Goal: Task Accomplishment & Management: Manage account settings

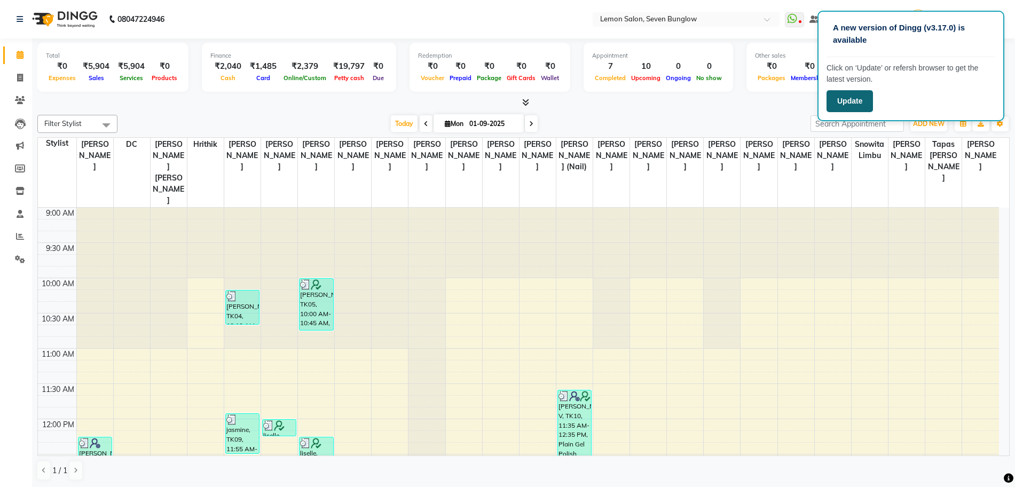
click at [844, 102] on button "Update" at bounding box center [850, 101] width 46 height 22
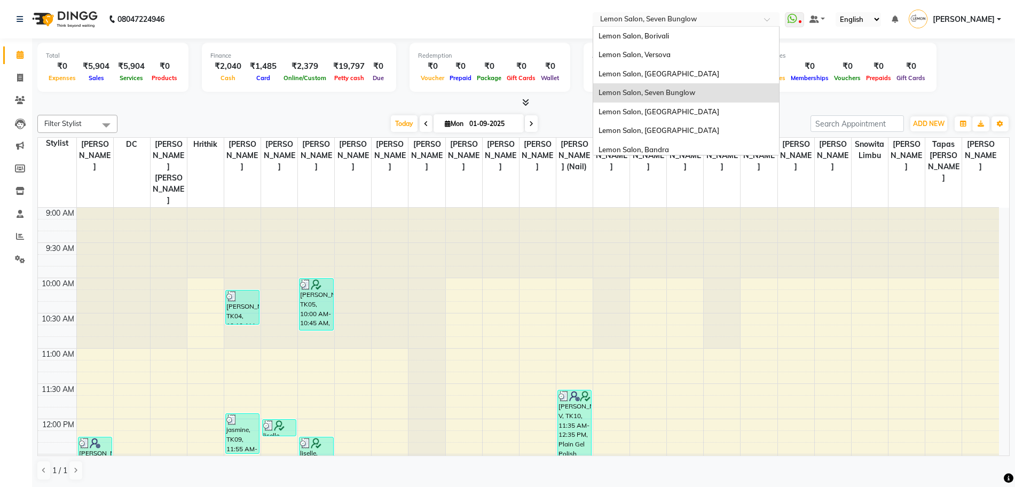
click at [717, 24] on input "text" at bounding box center [675, 20] width 155 height 11
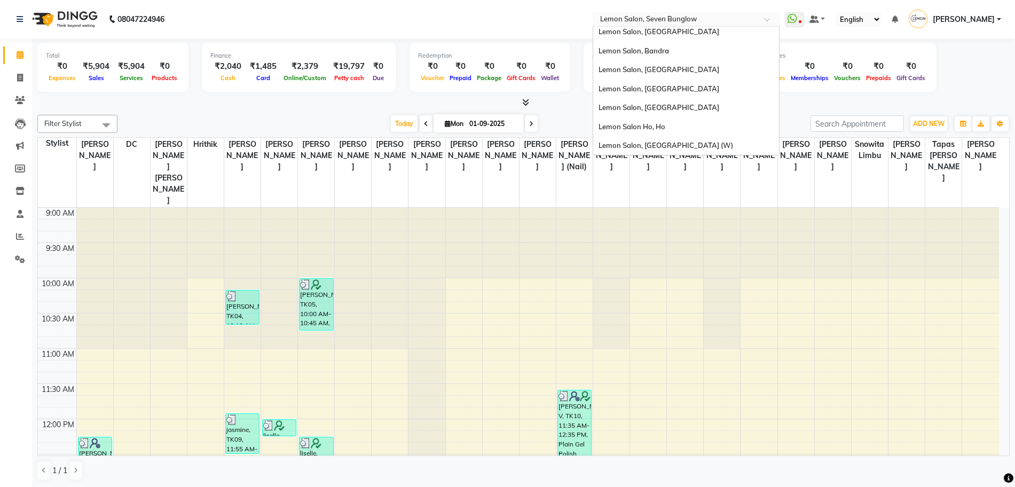
scroll to position [99, 0]
click at [712, 127] on div "Lemon Salon Ho, Ho" at bounding box center [686, 126] width 186 height 19
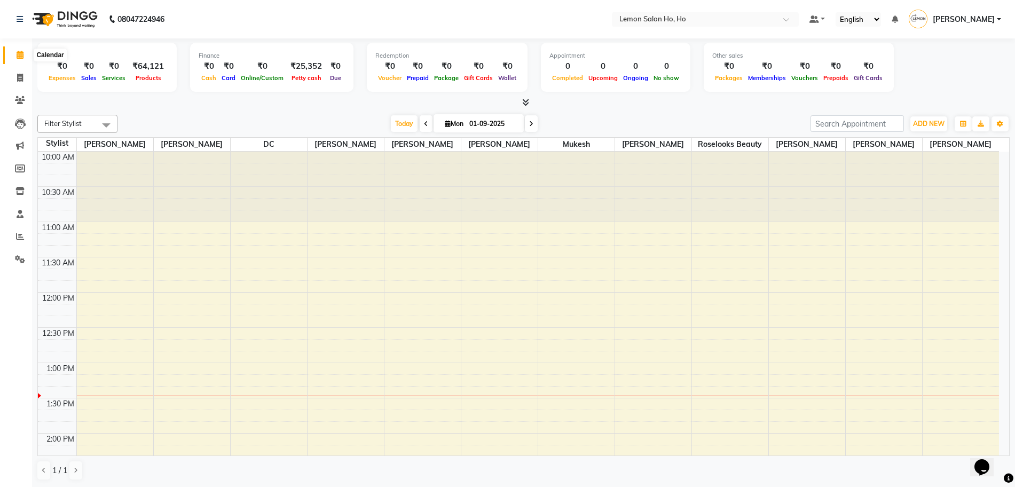
click at [14, 53] on span at bounding box center [20, 55] width 19 height 12
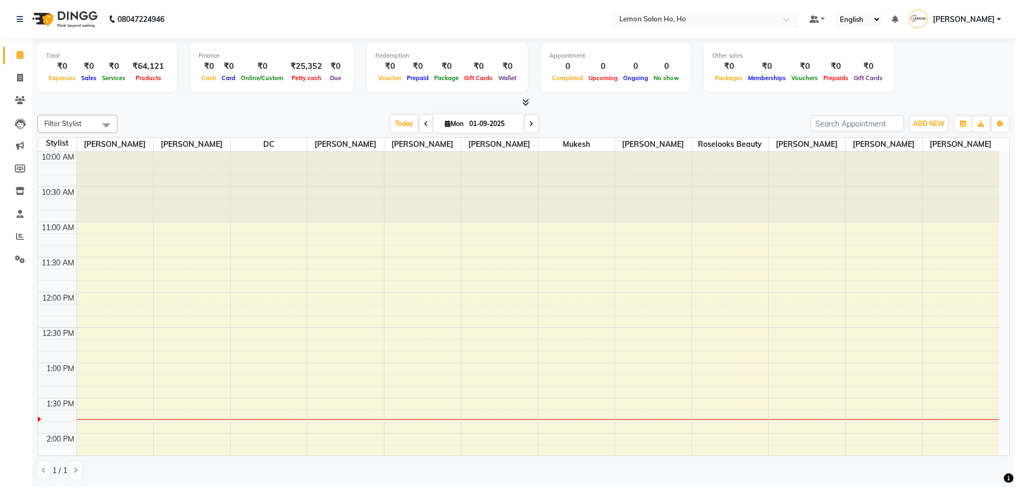
click at [722, 21] on input "text" at bounding box center [694, 20] width 155 height 11
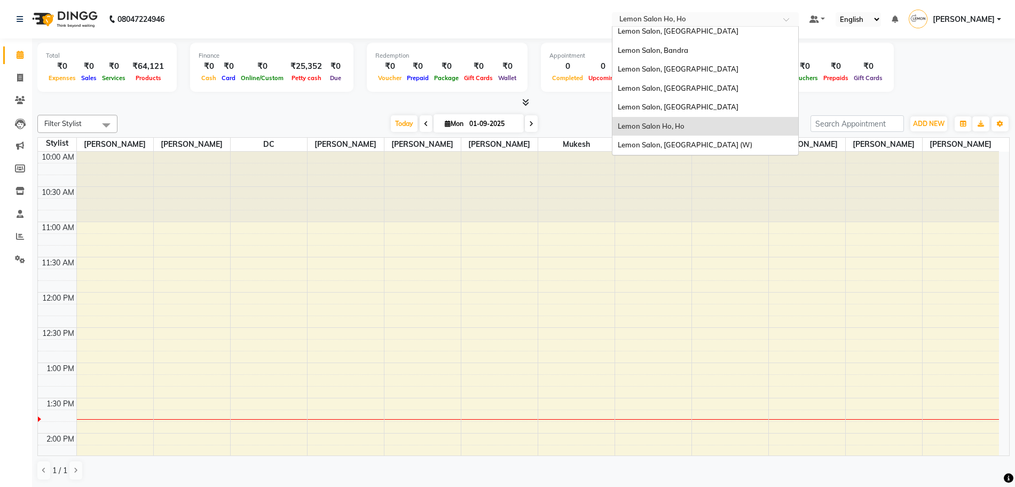
scroll to position [1, 0]
click at [703, 145] on span "Lemon Salon, [GEOGRAPHIC_DATA] (W)" at bounding box center [685, 144] width 135 height 9
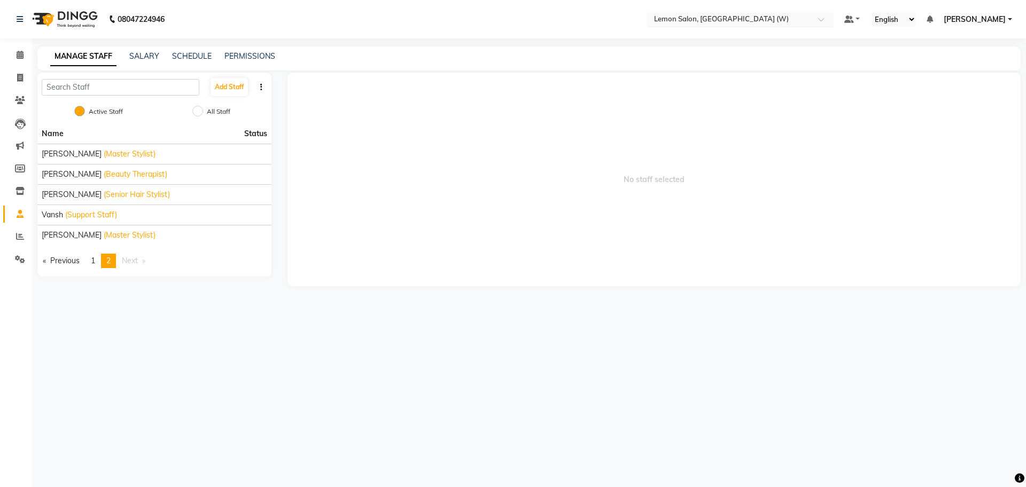
click at [724, 25] on input "text" at bounding box center [729, 20] width 155 height 11
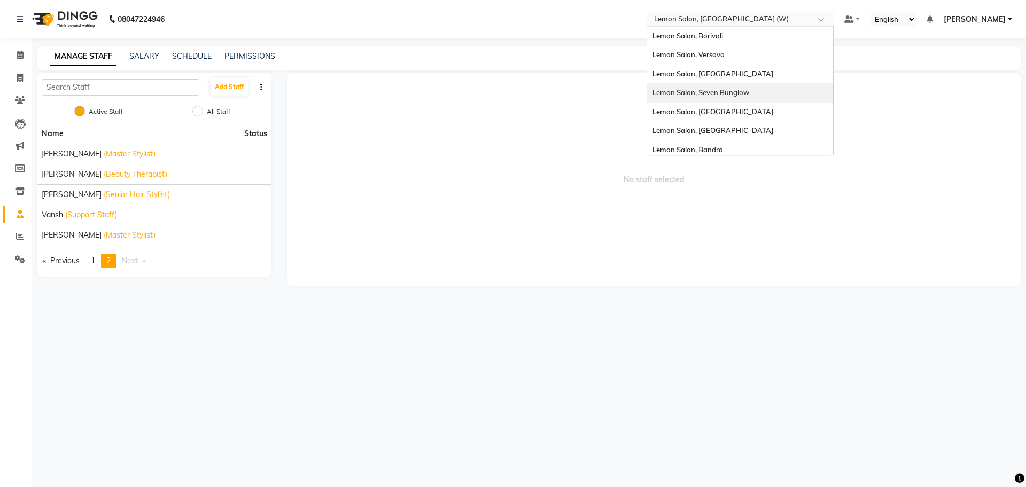
click at [748, 89] on span "Lemon Salon, Seven Bunglow" at bounding box center [700, 92] width 97 height 9
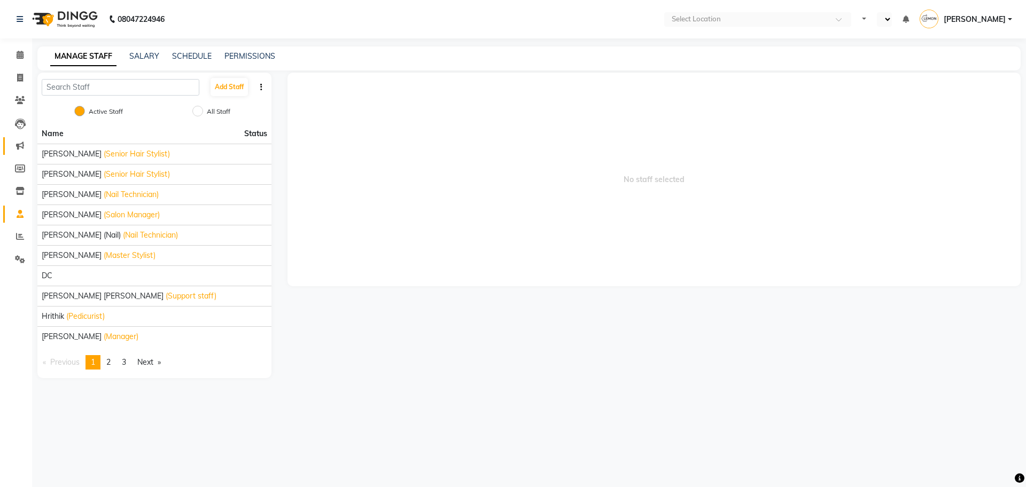
select select "en"
click at [116, 363] on link "page 2" at bounding box center [108, 362] width 15 height 14
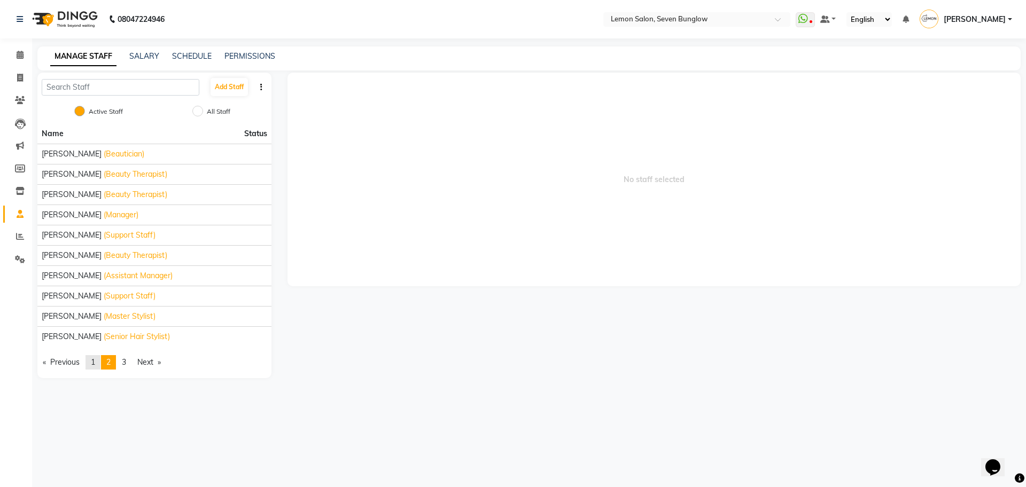
click at [92, 361] on link "page 1" at bounding box center [92, 362] width 15 height 14
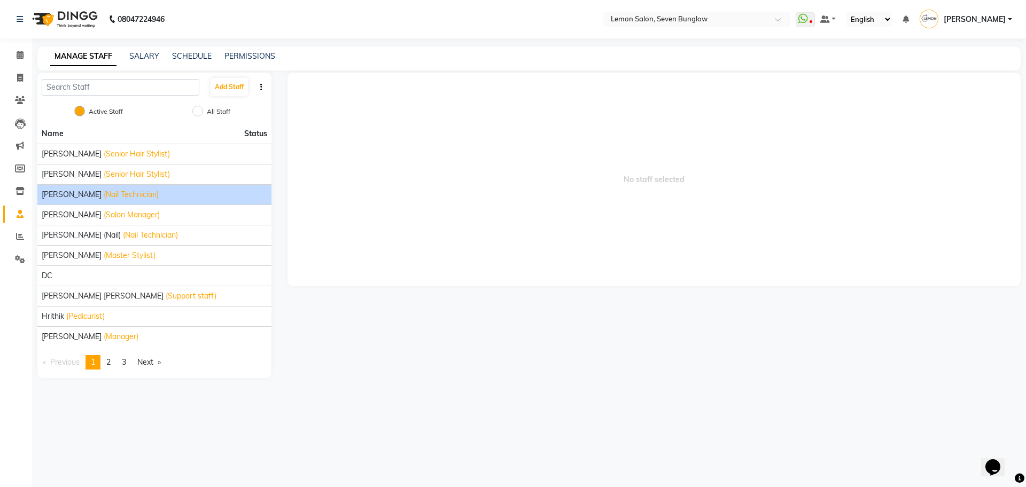
click at [68, 198] on span "[PERSON_NAME]" at bounding box center [72, 194] width 60 height 11
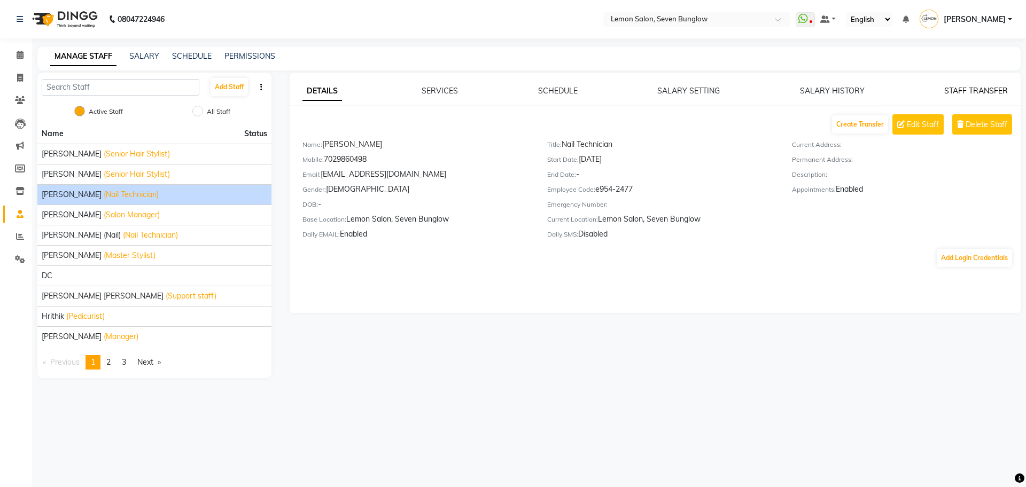
click at [989, 93] on link "STAFF TRANSFER" at bounding box center [976, 91] width 64 height 10
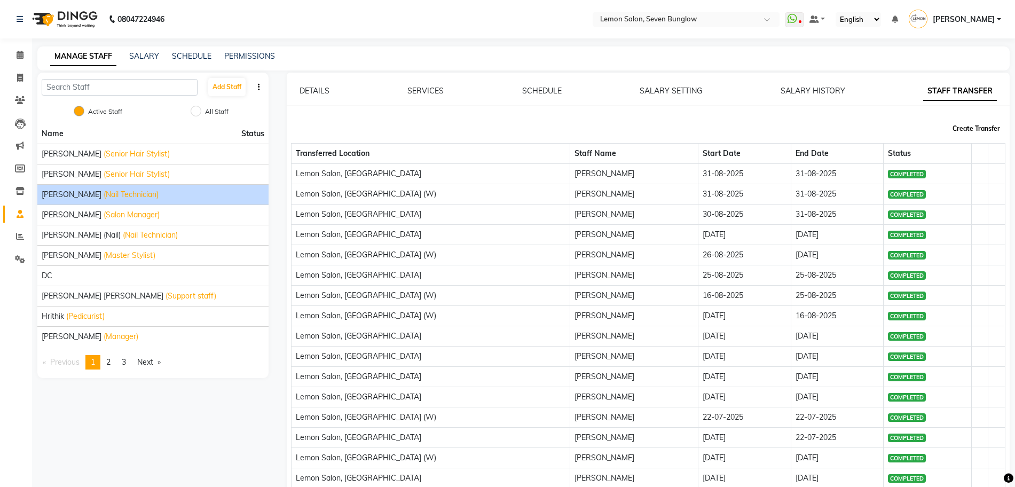
click at [992, 127] on button "Create Transfer" at bounding box center [977, 129] width 56 height 18
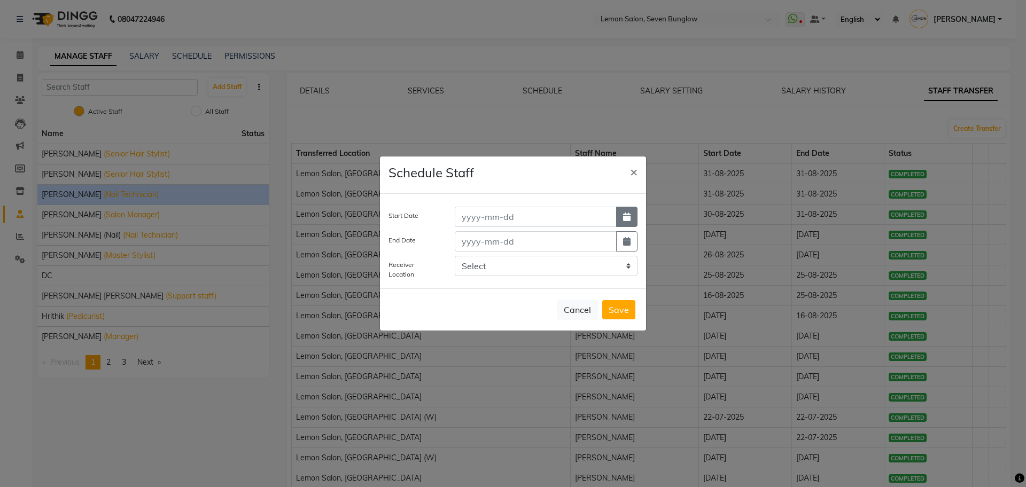
click at [621, 216] on button "button" at bounding box center [626, 217] width 21 height 20
select select "9"
select select "2025"
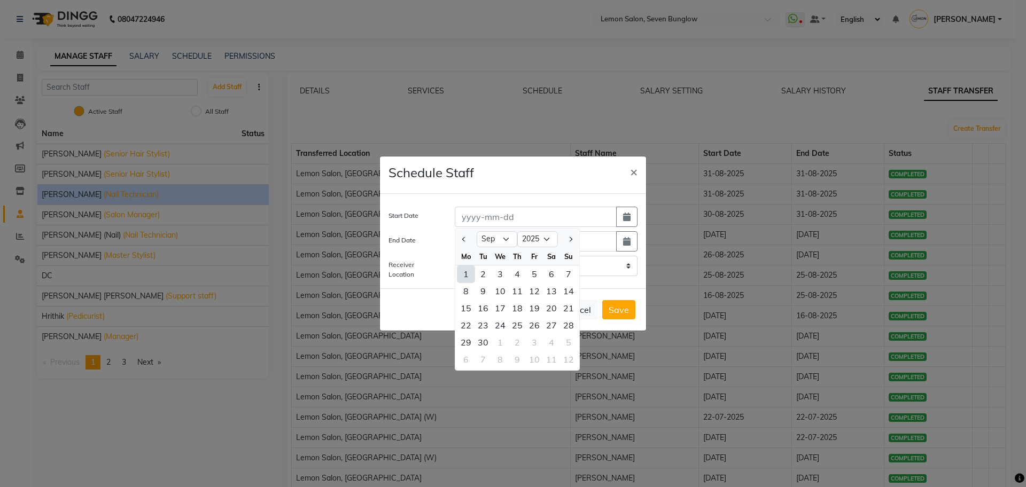
click at [466, 272] on div "1" at bounding box center [465, 273] width 17 height 17
type input "01-09-2025"
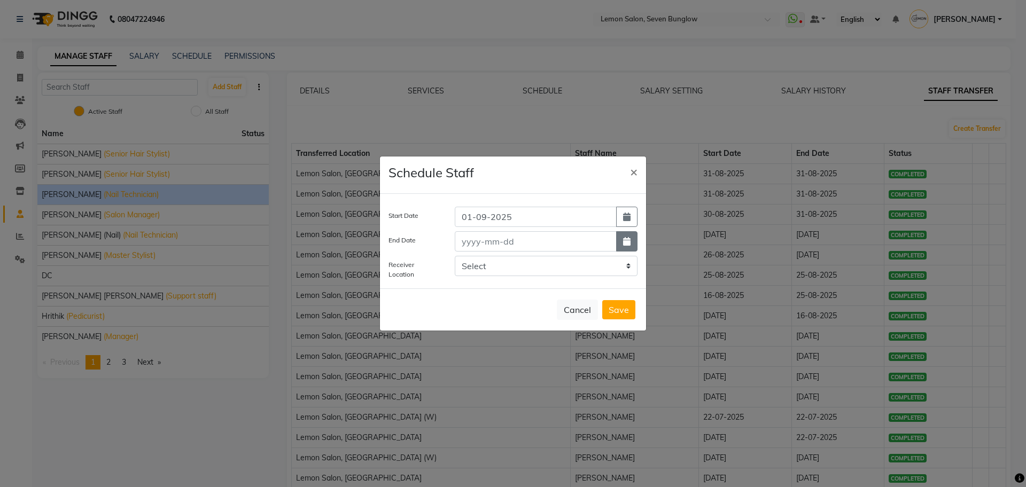
click at [623, 246] on button "button" at bounding box center [626, 241] width 21 height 20
select select "9"
select select "2025"
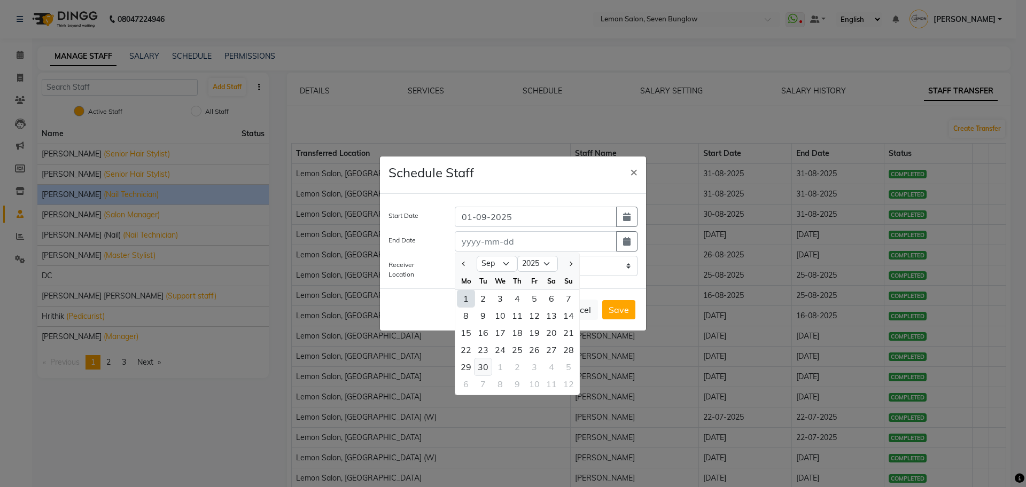
click at [484, 363] on div "30" at bounding box center [482, 366] width 17 height 17
type input "[DATE]"
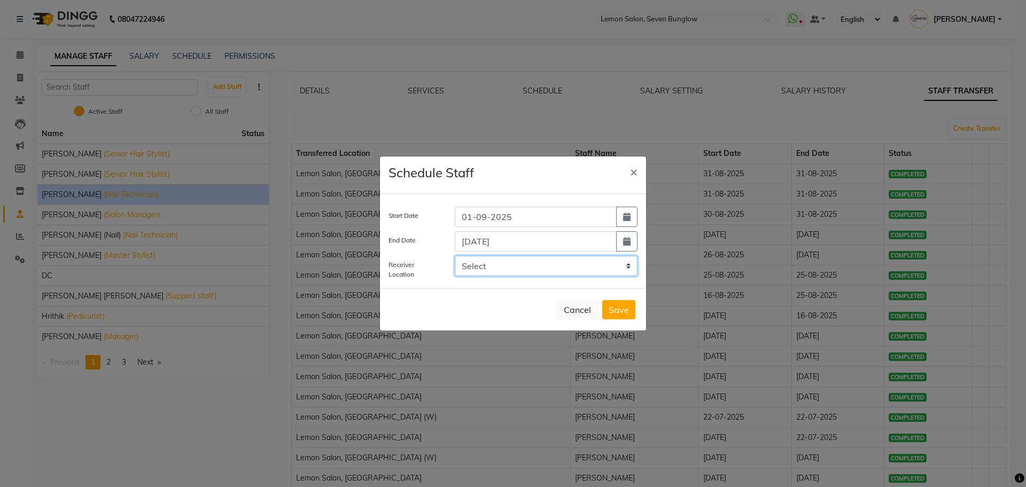
click at [525, 272] on select "Select LEMON SALON, Lokhandwala Lemon Salon, Malad Lemon Salon, Bandra Lemon Sa…" at bounding box center [546, 266] width 183 height 20
select select "3565"
click at [455, 256] on select "Select LEMON SALON, Lokhandwala Lemon Salon, Malad Lemon Salon, Bandra Lemon Sa…" at bounding box center [546, 266] width 183 height 20
click at [620, 302] on button "Save" at bounding box center [618, 309] width 33 height 19
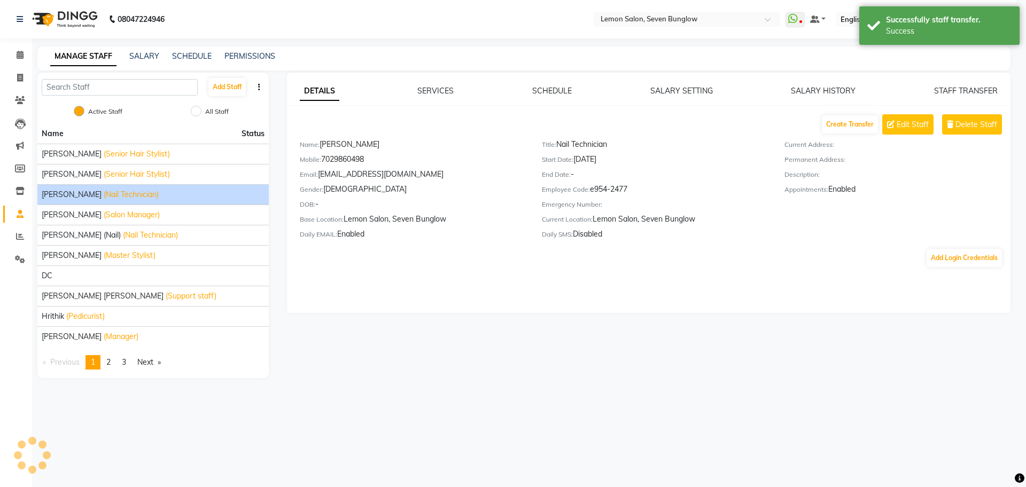
select select
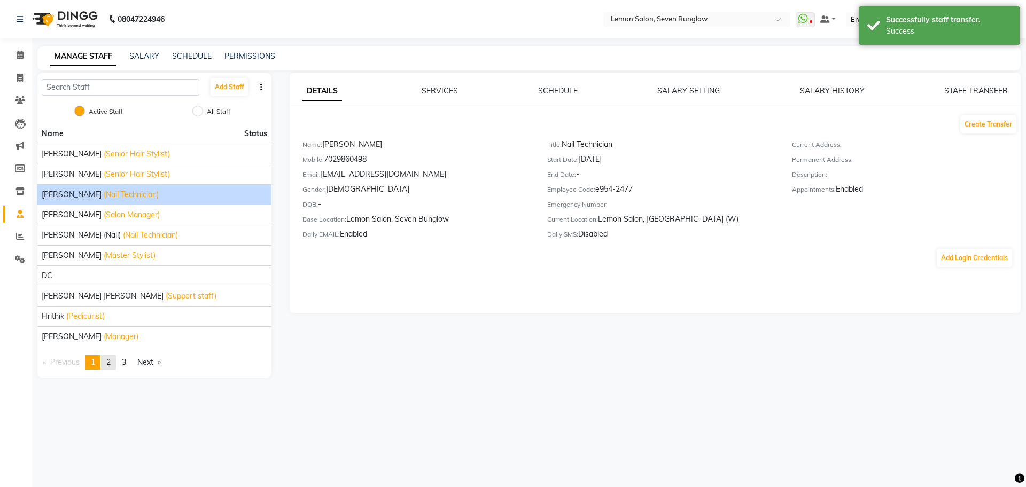
click at [114, 359] on link "page 2" at bounding box center [108, 362] width 15 height 14
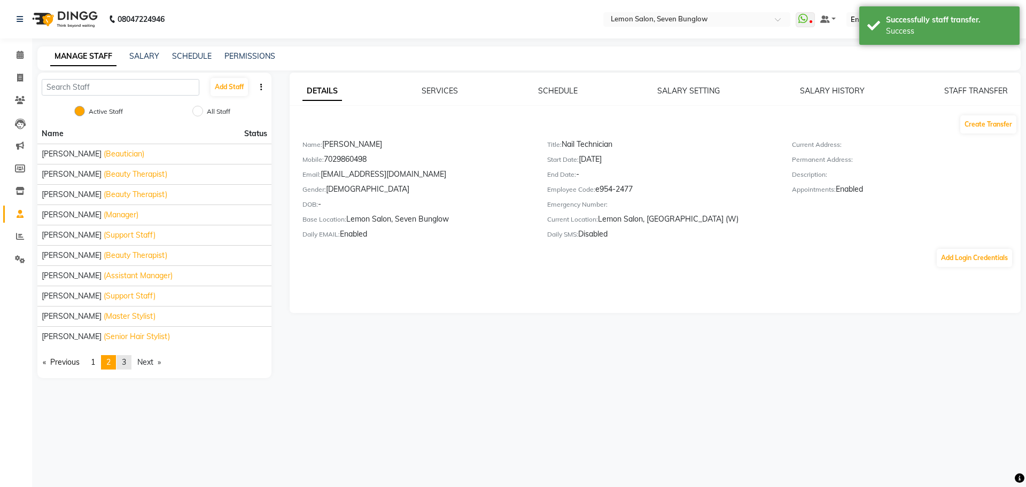
click at [130, 361] on link "page 3" at bounding box center [123, 362] width 15 height 14
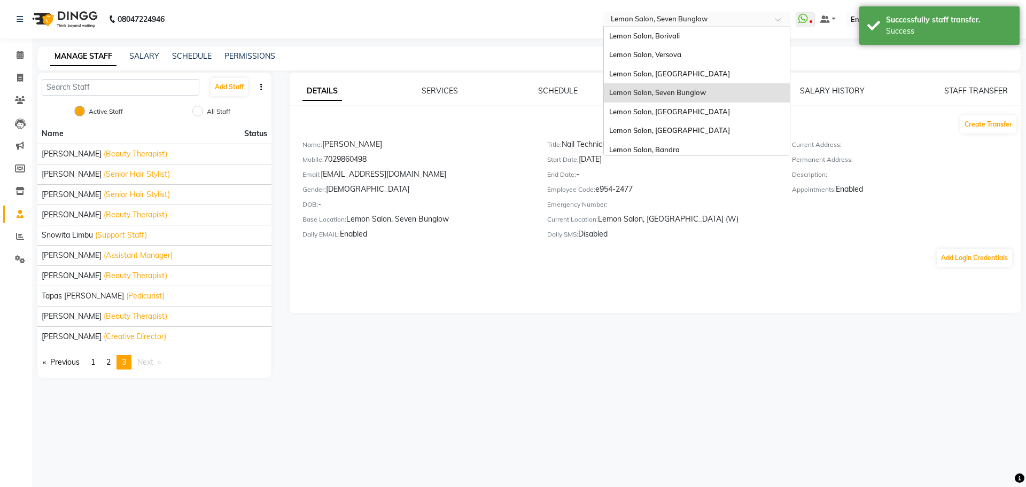
click at [740, 20] on input "text" at bounding box center [685, 20] width 155 height 11
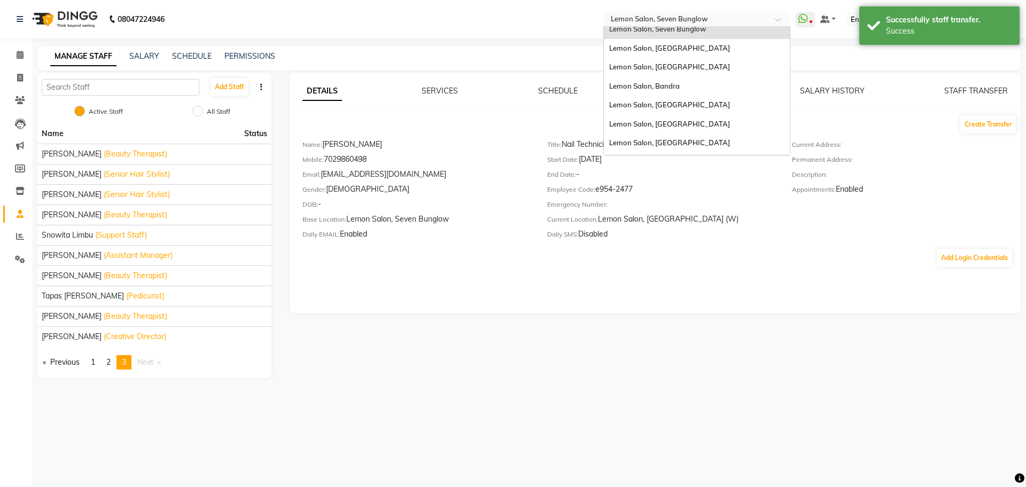
scroll to position [67, 0]
click at [706, 116] on span "Lemon Salon, Lokhandwala" at bounding box center [669, 120] width 121 height 9
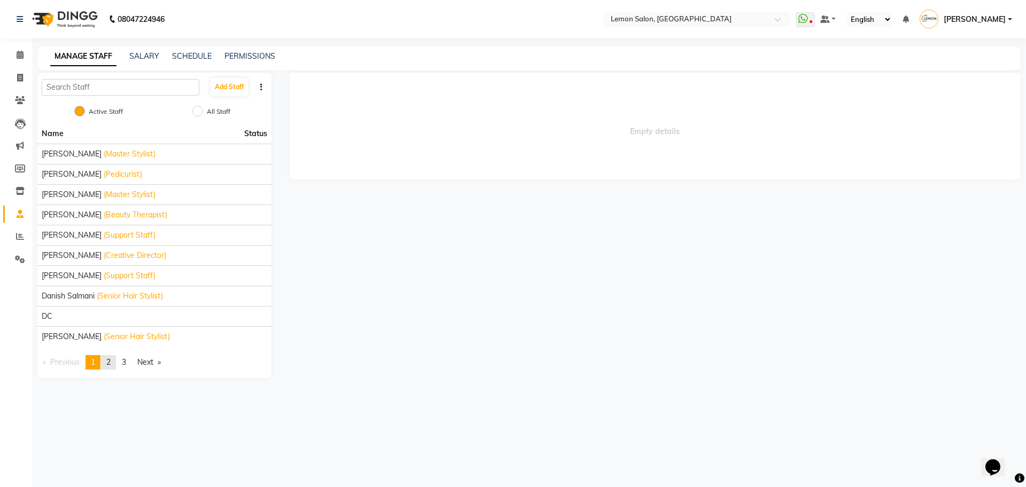
click at [116, 364] on link "page 2" at bounding box center [108, 362] width 15 height 14
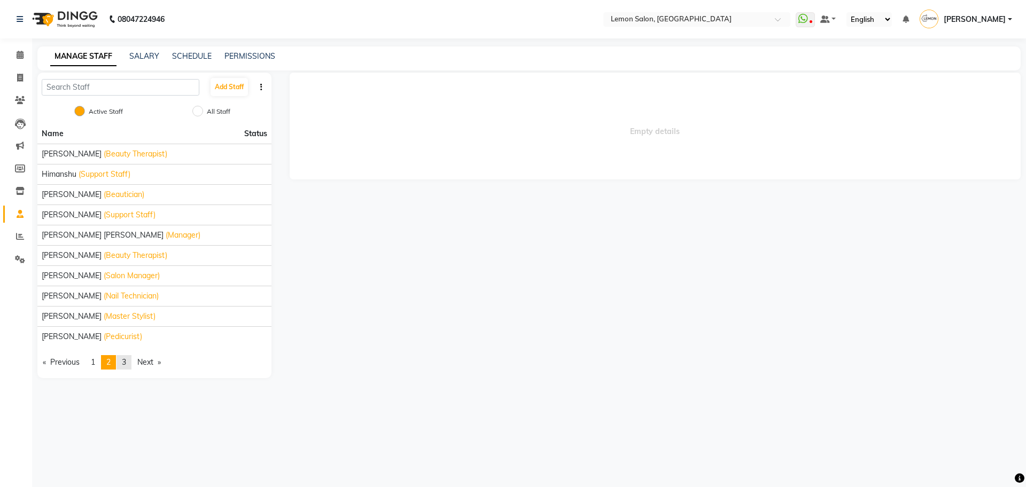
click at [119, 364] on link "page 3" at bounding box center [123, 362] width 15 height 14
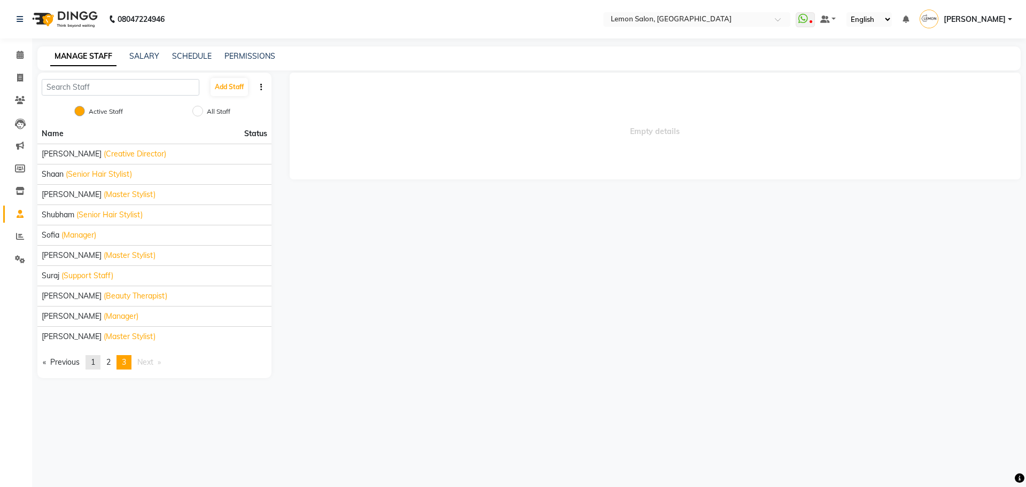
click at [93, 361] on span "1" at bounding box center [93, 362] width 4 height 10
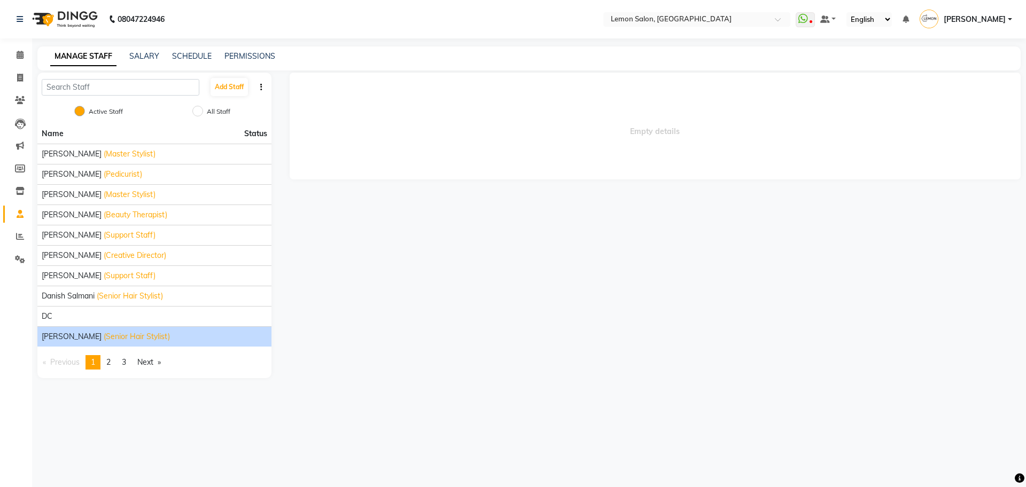
click at [104, 339] on span "(Senior Hair Stylist)" at bounding box center [137, 336] width 66 height 11
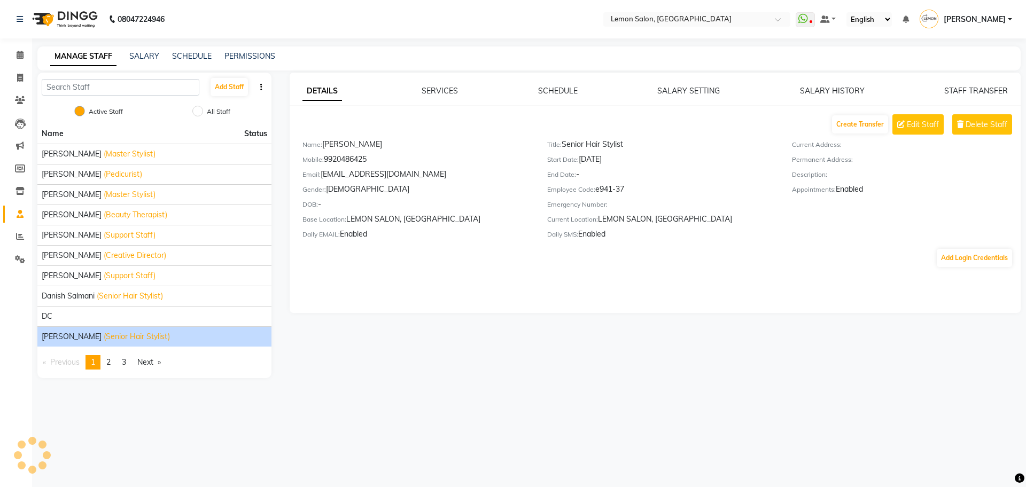
click at [974, 82] on div "DETAILS SERVICES SCHEDULE SALARY SETTING SALARY HISTORY STAFF TRANSFER Create T…" at bounding box center [654, 193] width 731 height 240
click at [973, 92] on link "STAFF TRANSFER" at bounding box center [976, 91] width 64 height 10
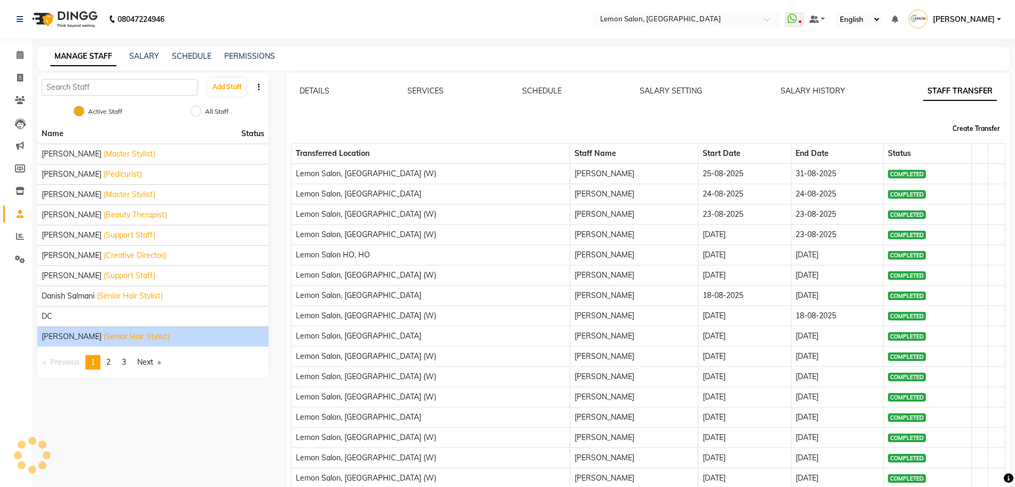
click at [973, 132] on button "Create Transfer" at bounding box center [977, 129] width 56 height 18
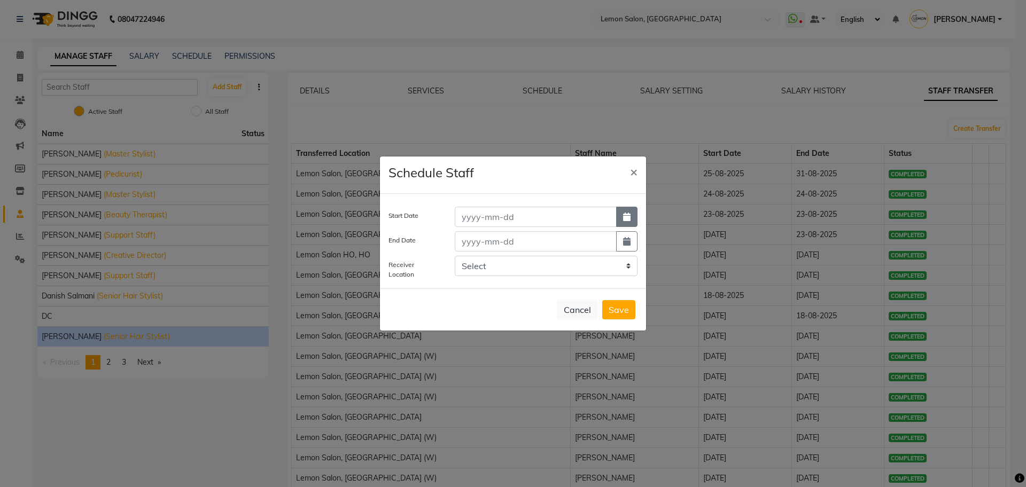
click at [627, 221] on icon "button" at bounding box center [626, 217] width 7 height 9
select select "9"
select select "2025"
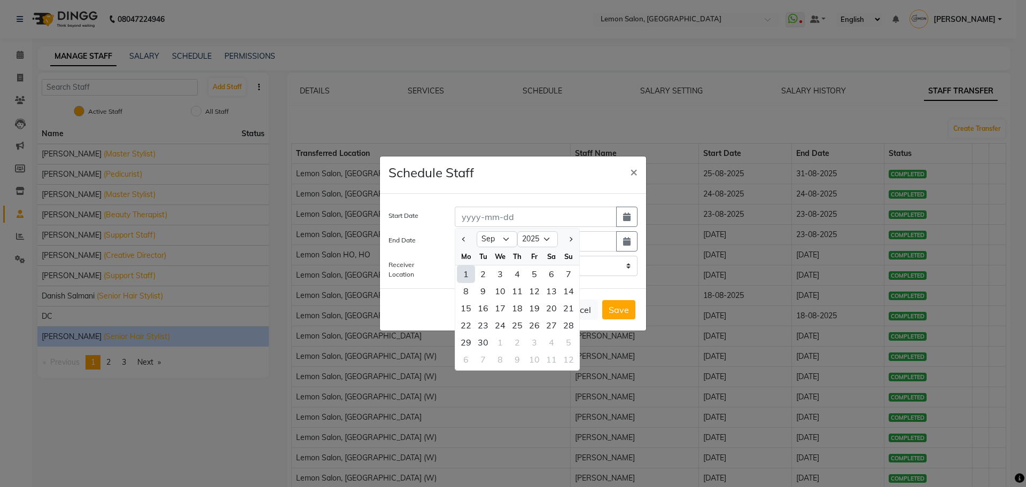
click at [474, 271] on div "1" at bounding box center [465, 273] width 17 height 17
type input "01-09-2025"
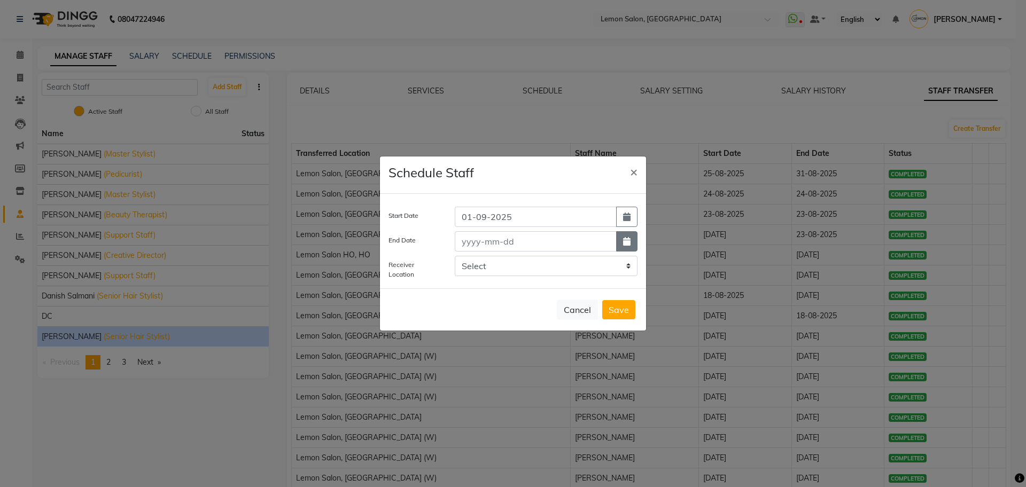
click at [635, 246] on button "button" at bounding box center [626, 241] width 21 height 20
select select "9"
select select "2025"
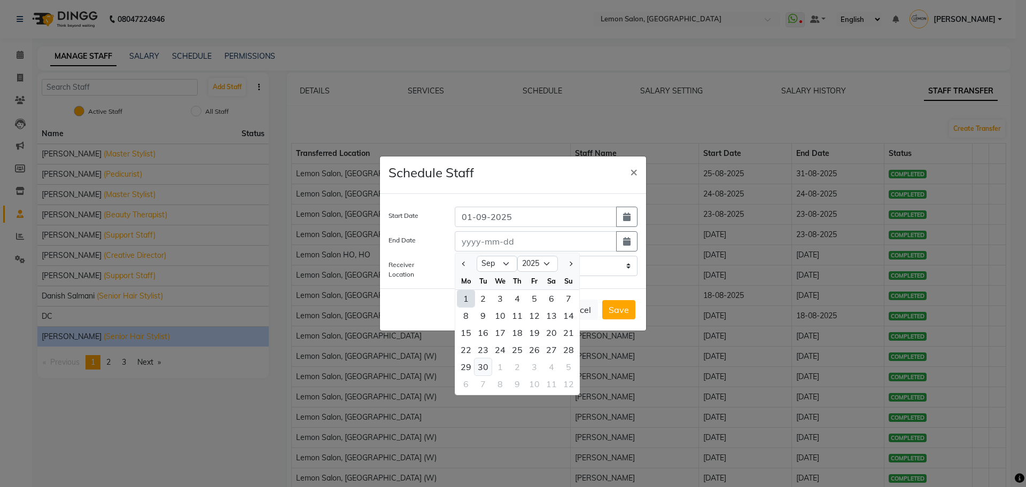
click at [490, 368] on div "30" at bounding box center [482, 366] width 17 height 17
type input "[DATE]"
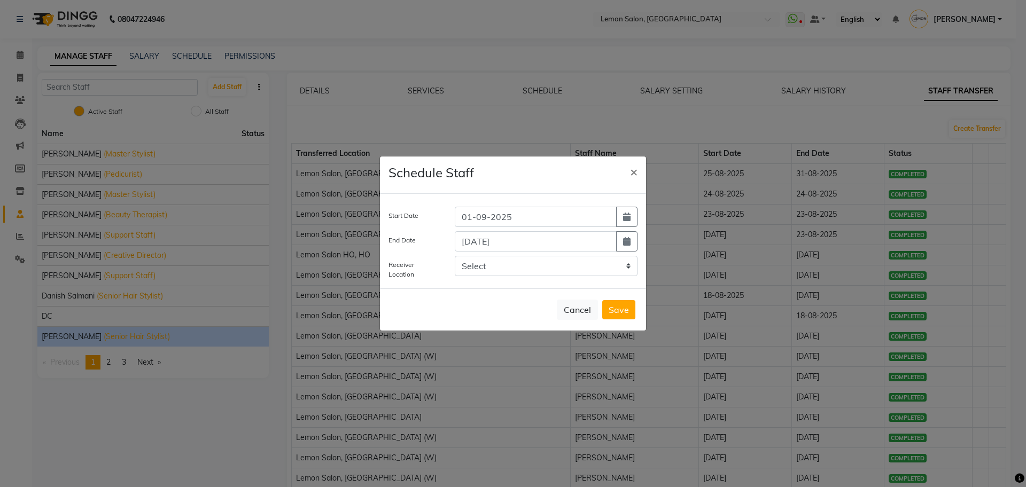
click at [517, 275] on div "Select Lemon Salon, Borivali Lemon Salon, Versova Lemon Salon, Goregaon Lemon S…" at bounding box center [546, 268] width 199 height 24
click at [528, 267] on select "Select Lemon Salon, Borivali Lemon Salon, Versova Lemon Salon, Goregaon Lemon S…" at bounding box center [546, 266] width 183 height 20
select select "3565"
click at [455, 256] on select "Select Lemon Salon, Borivali Lemon Salon, Versova Lemon Salon, Goregaon Lemon S…" at bounding box center [546, 266] width 183 height 20
click at [616, 304] on button "Save" at bounding box center [618, 309] width 33 height 19
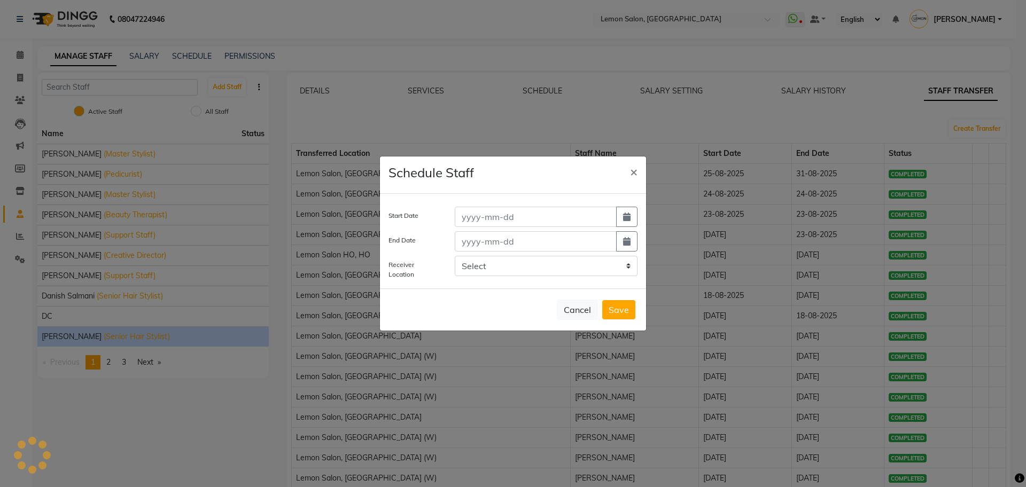
select select
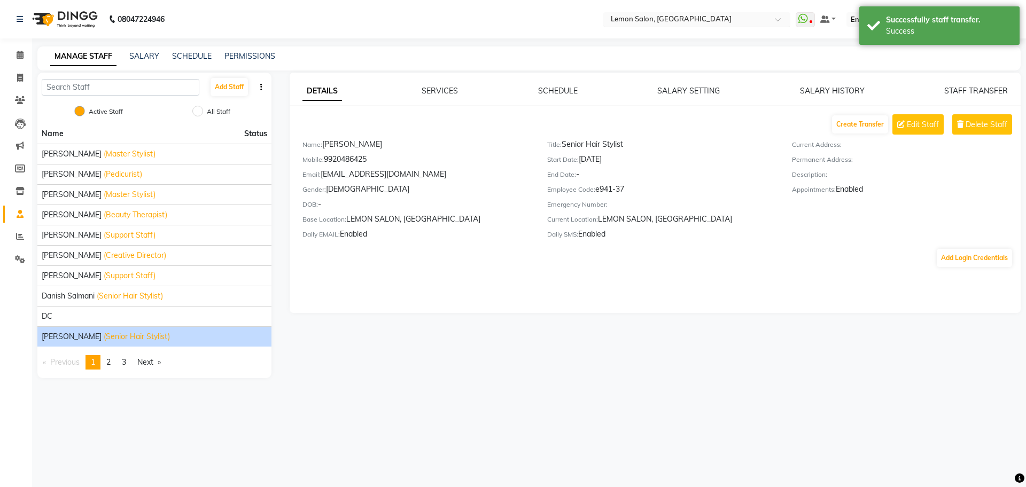
click at [721, 23] on input "text" at bounding box center [685, 20] width 155 height 11
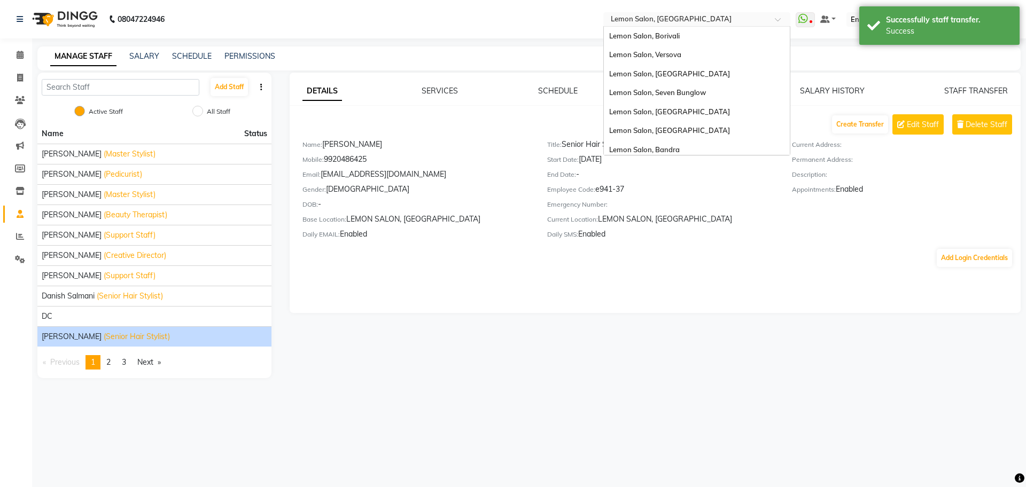
scroll to position [99, 0]
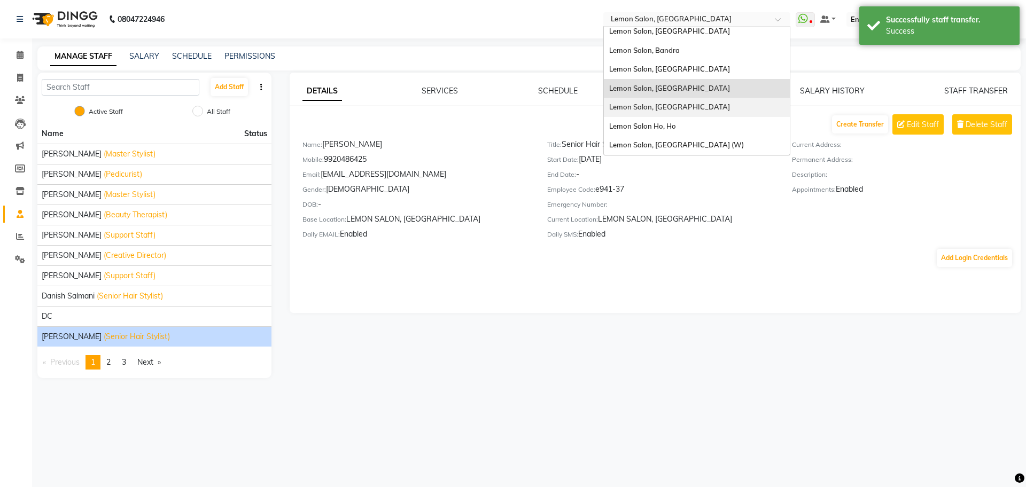
click at [725, 107] on div "Lemon Salon, [GEOGRAPHIC_DATA]" at bounding box center [697, 107] width 186 height 19
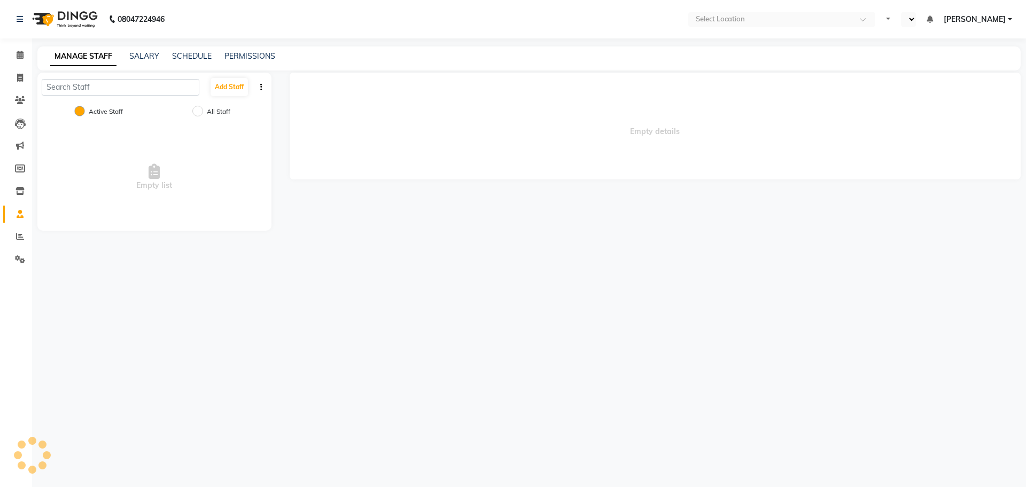
select select "en"
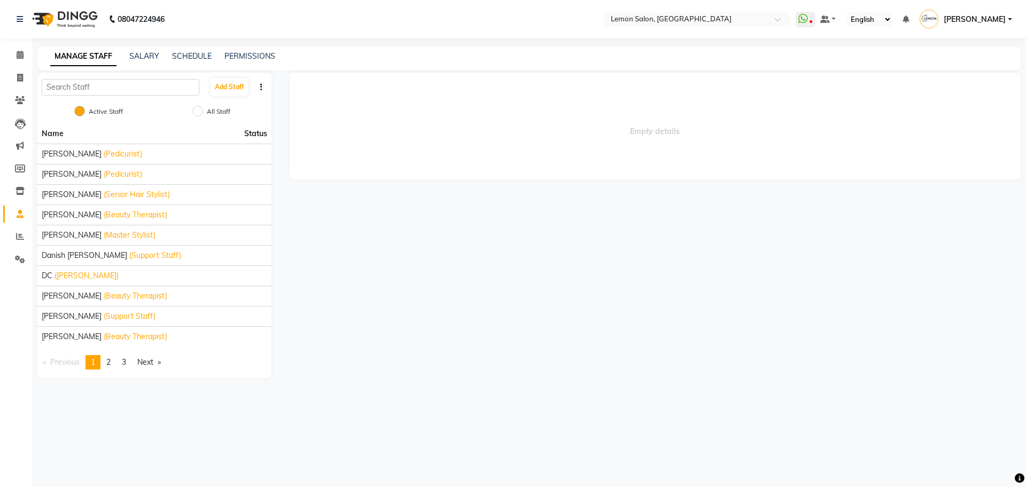
click at [120, 363] on link "page 3" at bounding box center [123, 362] width 15 height 14
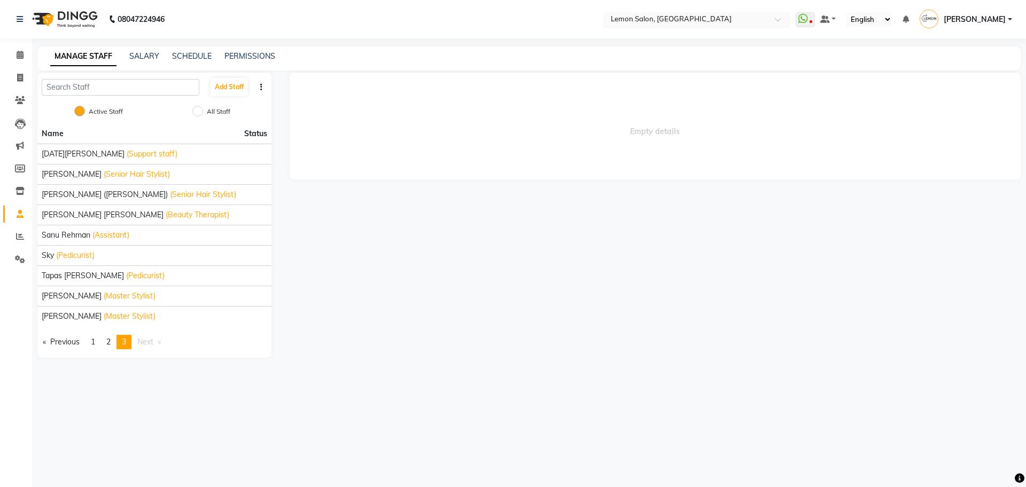
click at [680, 17] on input "text" at bounding box center [685, 20] width 155 height 11
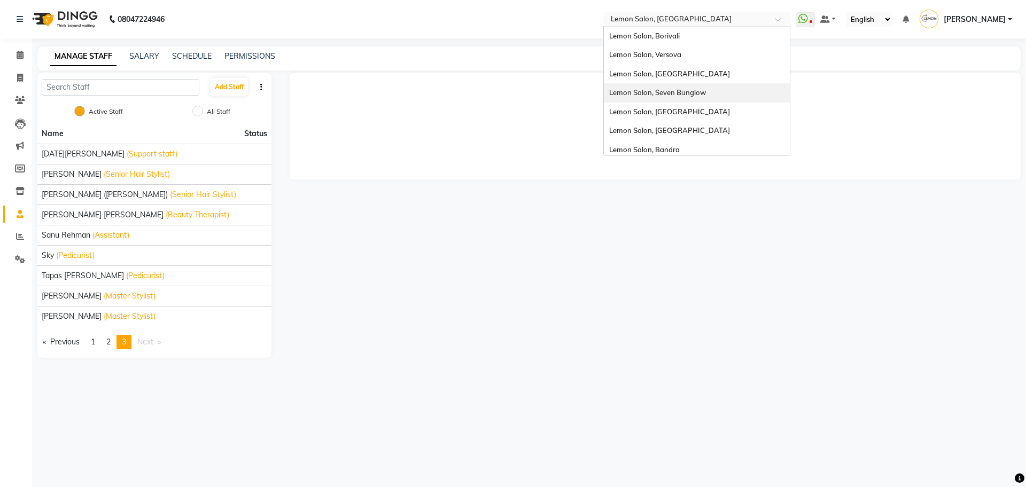
click at [700, 91] on span "Lemon Salon, Seven Bunglow" at bounding box center [657, 92] width 97 height 9
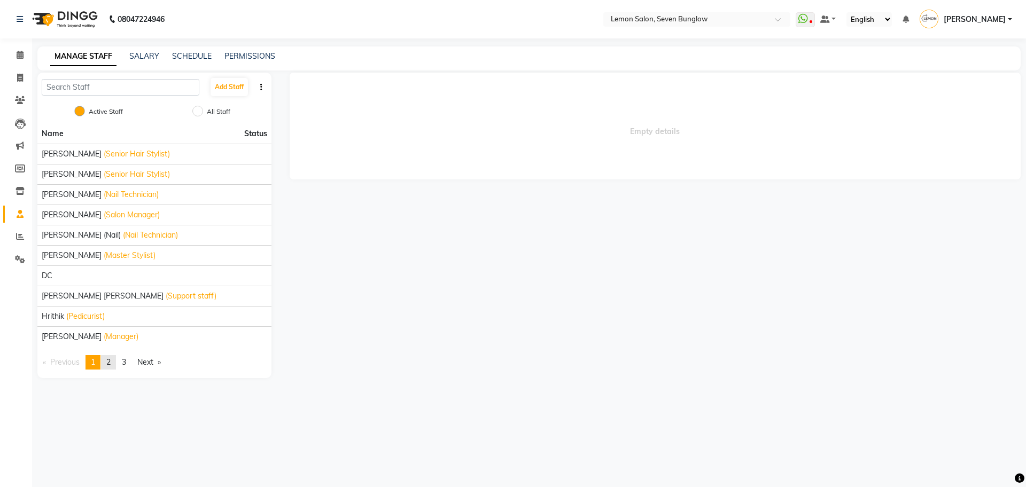
click at [110, 361] on link "page 2" at bounding box center [108, 362] width 15 height 14
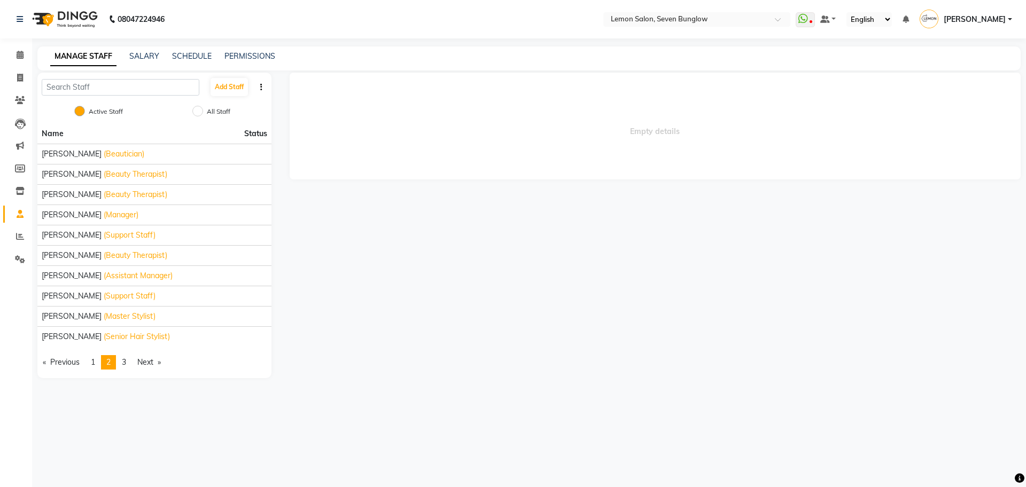
click at [121, 361] on link "page 3" at bounding box center [123, 362] width 15 height 14
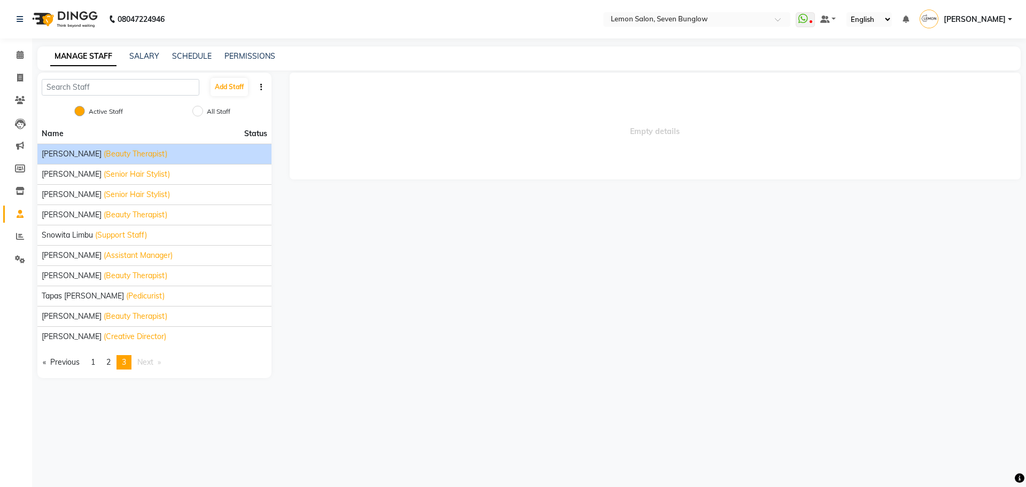
click at [113, 152] on span "(Beauty Therapist)" at bounding box center [136, 153] width 64 height 11
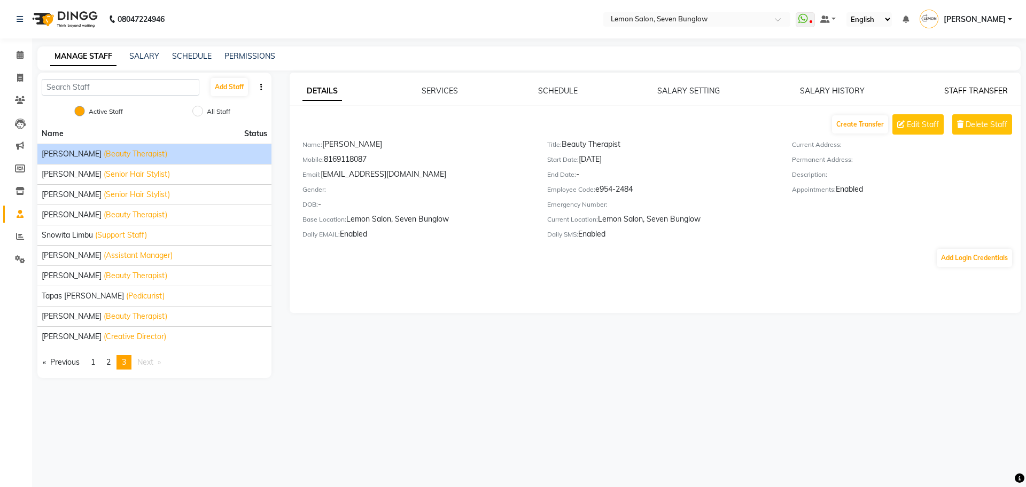
click at [989, 91] on link "STAFF TRANSFER" at bounding box center [976, 91] width 64 height 10
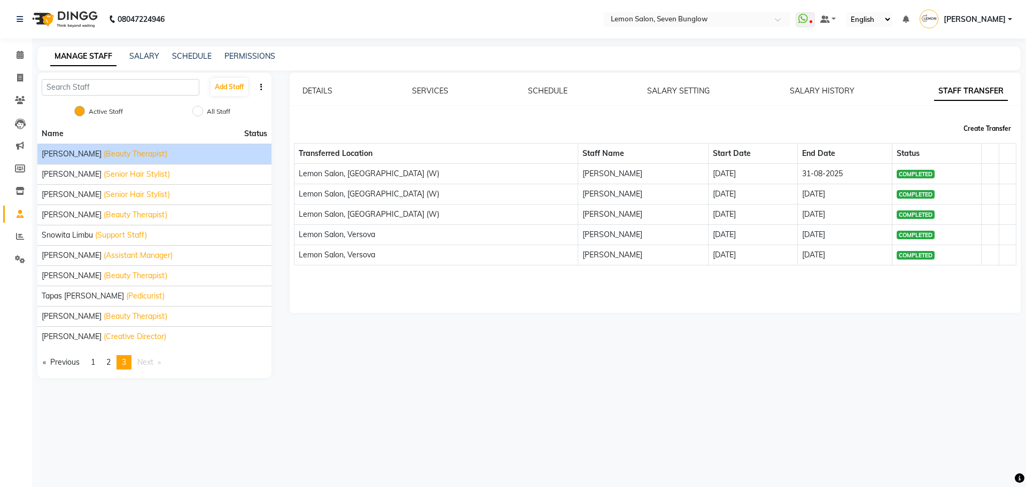
click at [980, 129] on button "Create Transfer" at bounding box center [987, 129] width 56 height 18
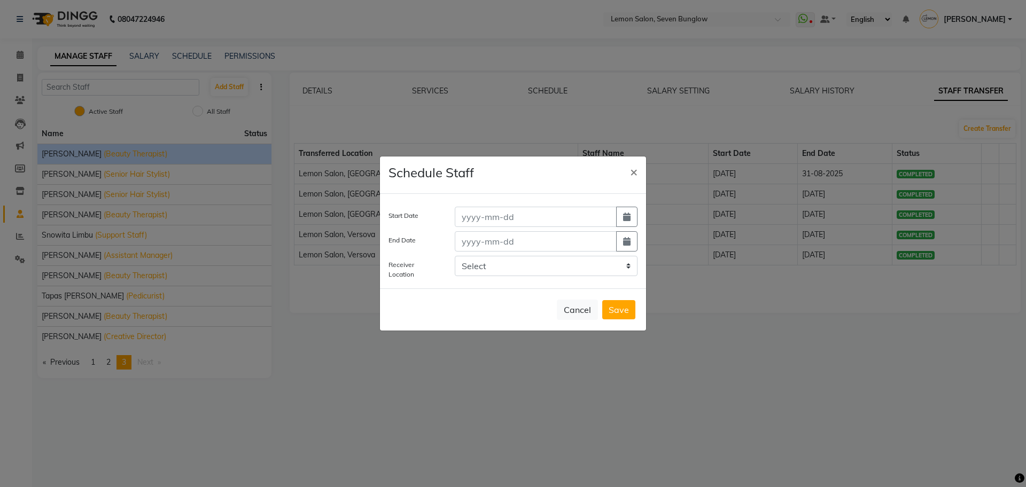
drag, startPoint x: 625, startPoint y: 221, endPoint x: 621, endPoint y: 229, distance: 9.3
click at [628, 221] on icon "button" at bounding box center [626, 217] width 7 height 9
select select "9"
select select "2025"
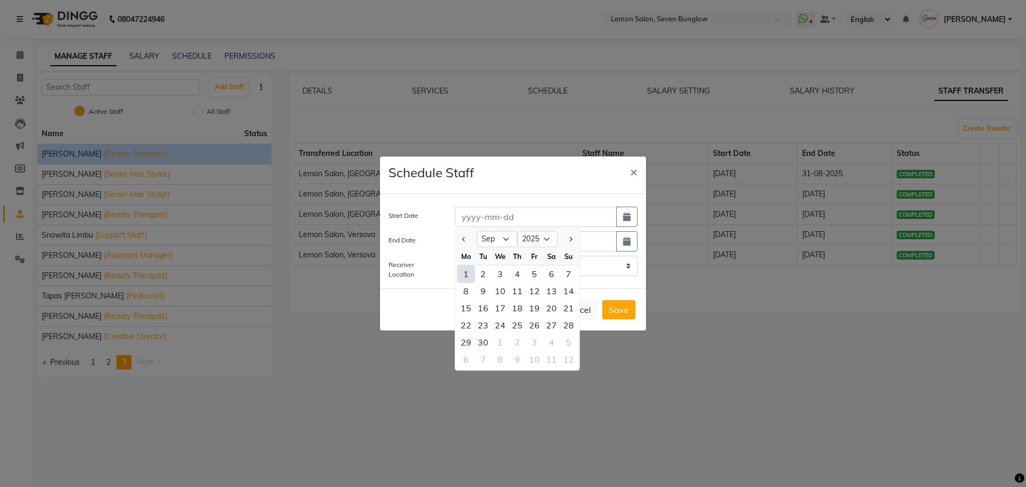
click at [468, 273] on div "1" at bounding box center [465, 273] width 17 height 17
type input "01-09-2025"
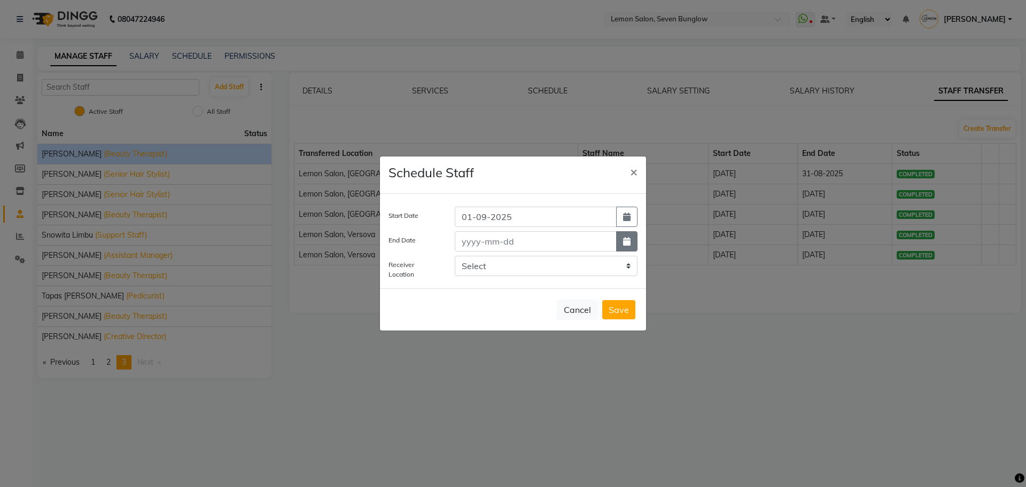
click at [628, 240] on icon "button" at bounding box center [626, 241] width 7 height 9
select select "9"
select select "2025"
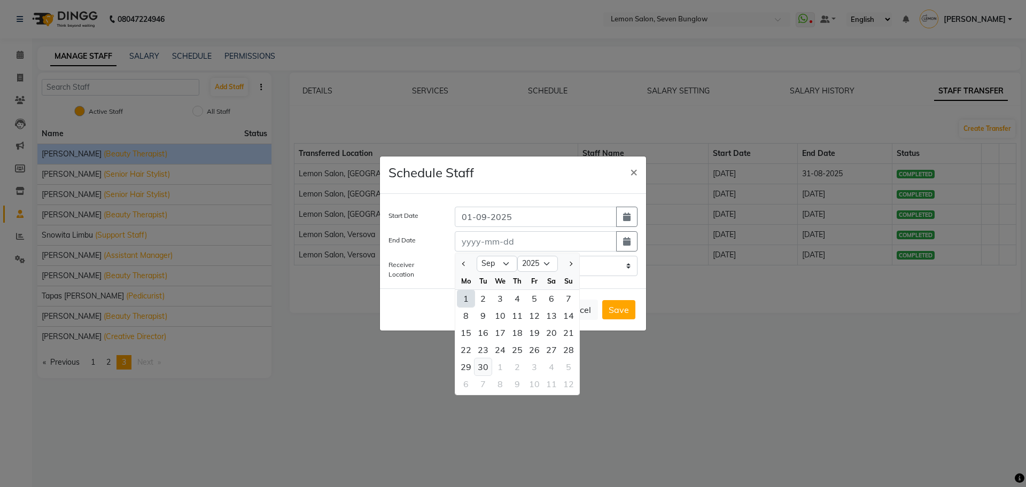
click at [490, 365] on div "30" at bounding box center [482, 366] width 17 height 17
type input "[DATE]"
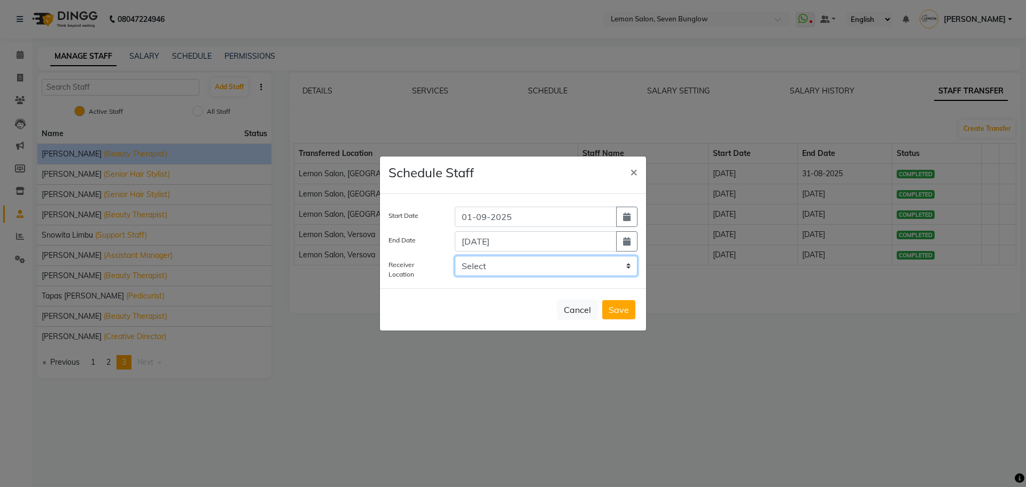
click at [519, 268] on select "Select LEMON SALON, Lokhandwala Lemon Salon, Malad Lemon Salon, Bandra [GEOGRAP…" at bounding box center [546, 266] width 183 height 20
select select "3565"
click at [455, 256] on select "Select LEMON SALON, Lokhandwala Lemon Salon, Malad Lemon Salon, Bandra [GEOGRAP…" at bounding box center [546, 266] width 183 height 20
click at [625, 314] on button "Save" at bounding box center [618, 309] width 33 height 19
select select
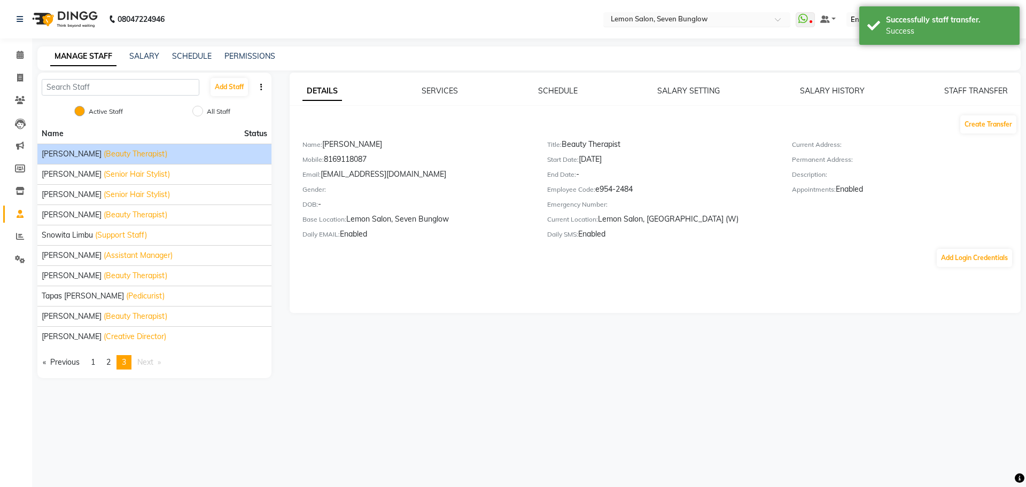
click at [733, 20] on input "text" at bounding box center [685, 20] width 155 height 11
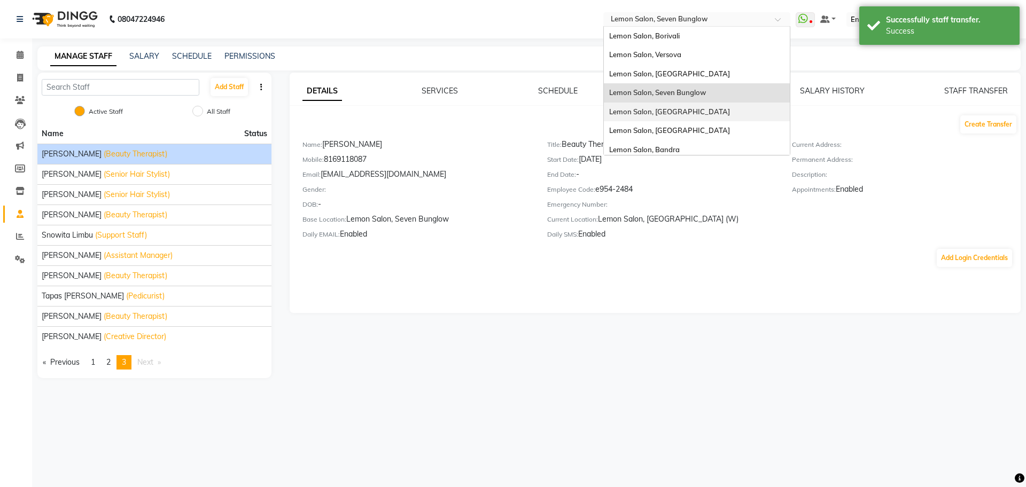
click at [722, 108] on div "Lemon Salon, [GEOGRAPHIC_DATA]" at bounding box center [697, 112] width 186 height 19
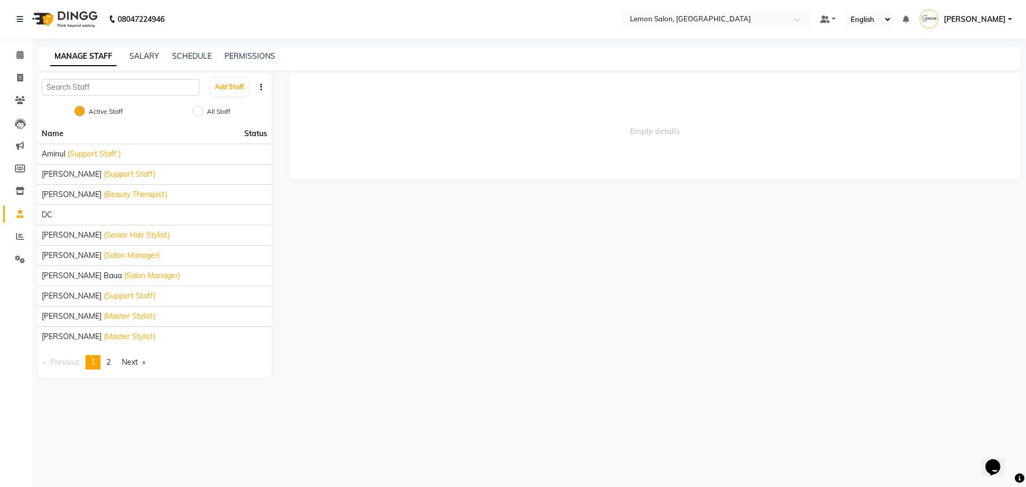
click at [127, 352] on div "Name Status Aminul (Support Staff ) [PERSON_NAME] (Support Staff) [PERSON_NAME]…" at bounding box center [154, 251] width 234 height 254
click at [120, 367] on link "Next page" at bounding box center [133, 362] width 34 height 14
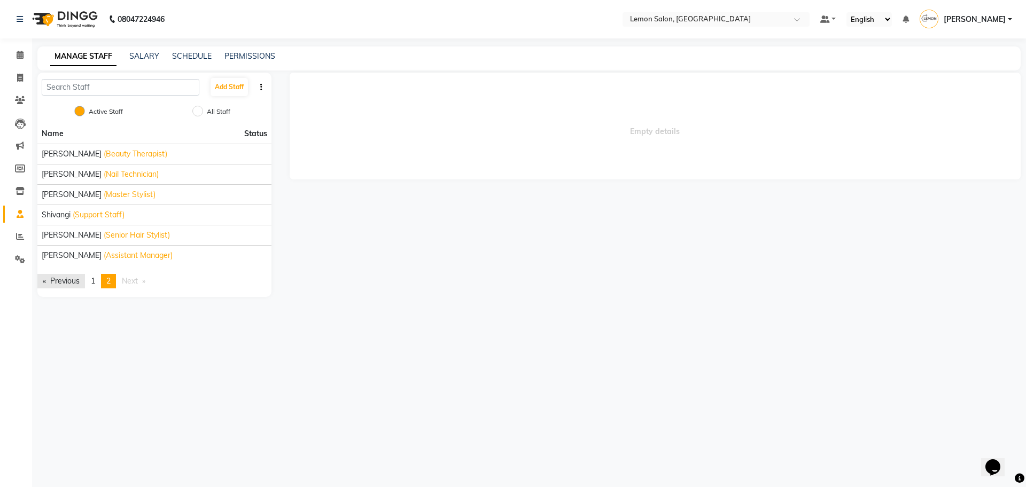
click at [85, 281] on link "Previous page" at bounding box center [61, 281] width 48 height 14
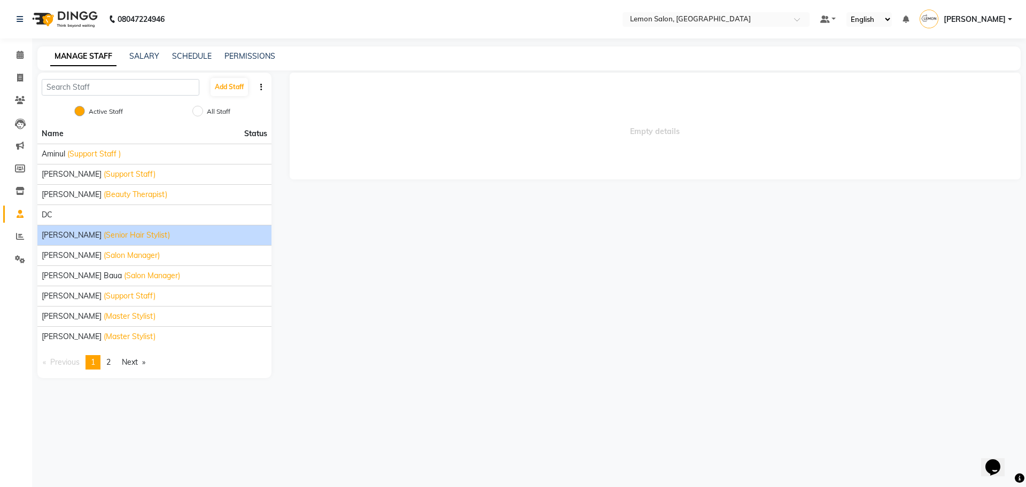
click at [80, 231] on span "[PERSON_NAME]" at bounding box center [72, 235] width 60 height 11
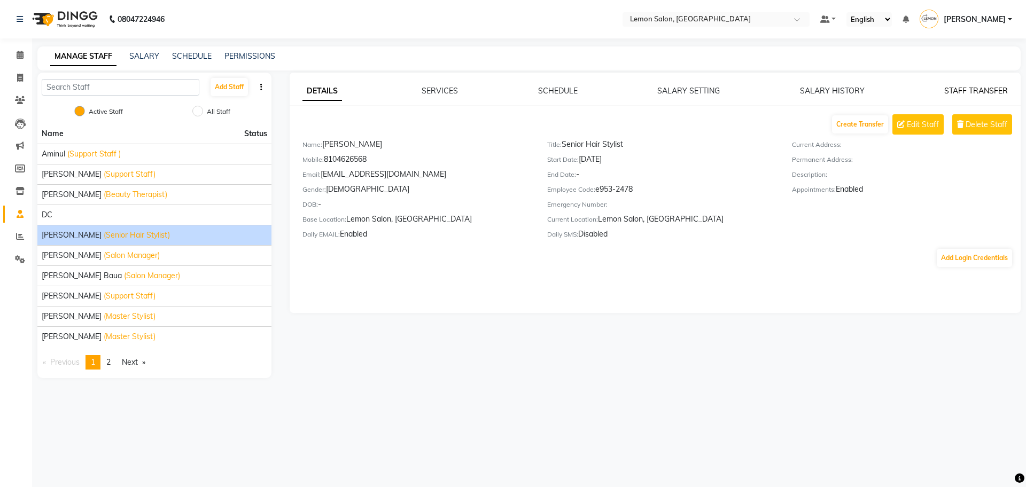
click at [982, 87] on link "STAFF TRANSFER" at bounding box center [976, 91] width 64 height 10
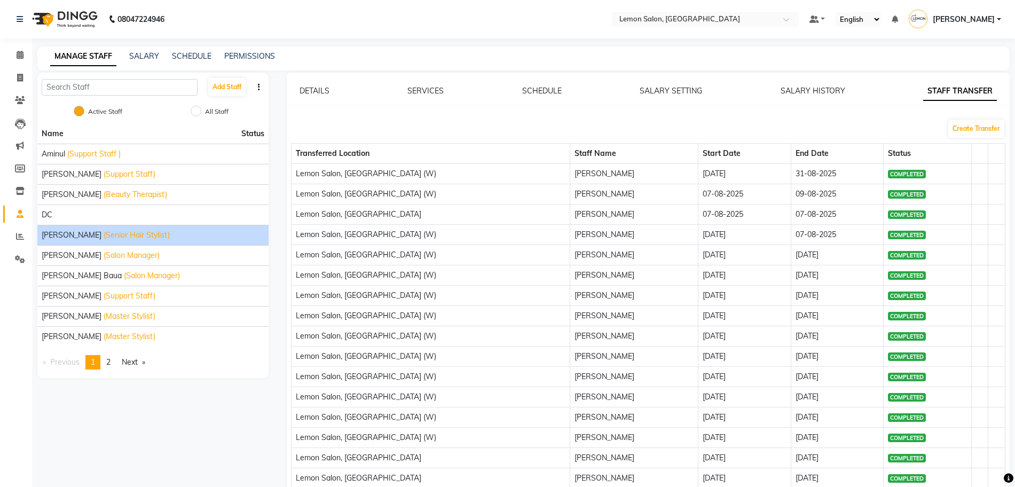
click at [968, 119] on div "Create Transfer" at bounding box center [648, 129] width 731 height 20
click at [966, 122] on button "Create Transfer" at bounding box center [977, 129] width 56 height 18
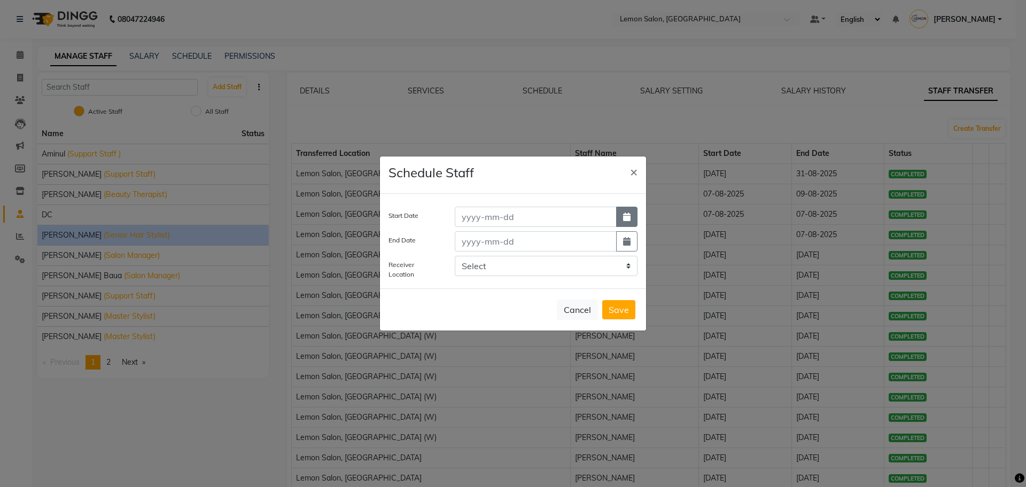
click at [629, 216] on icon "button" at bounding box center [626, 217] width 7 height 9
select select "9"
select select "2025"
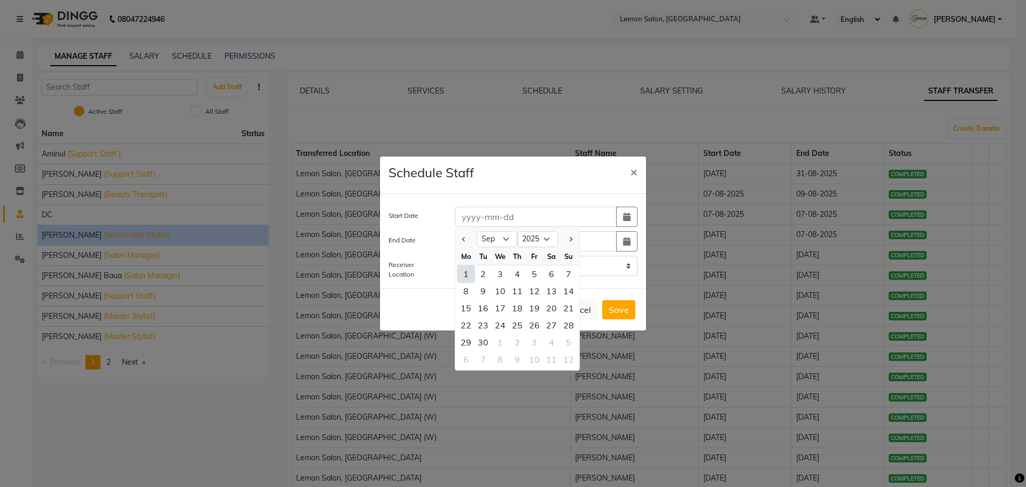
click at [463, 275] on div "1" at bounding box center [465, 273] width 17 height 17
type input "01-09-2025"
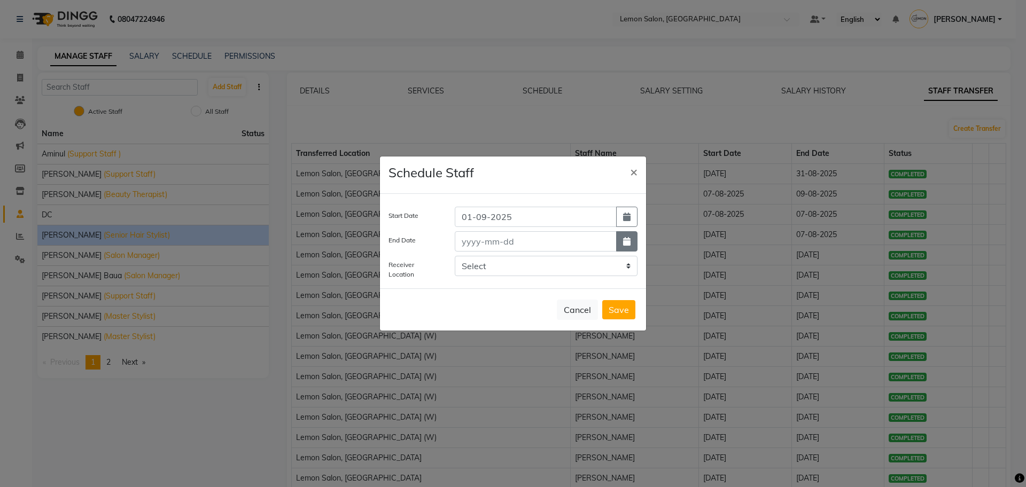
click at [633, 233] on button "button" at bounding box center [626, 241] width 21 height 20
select select "9"
select select "2025"
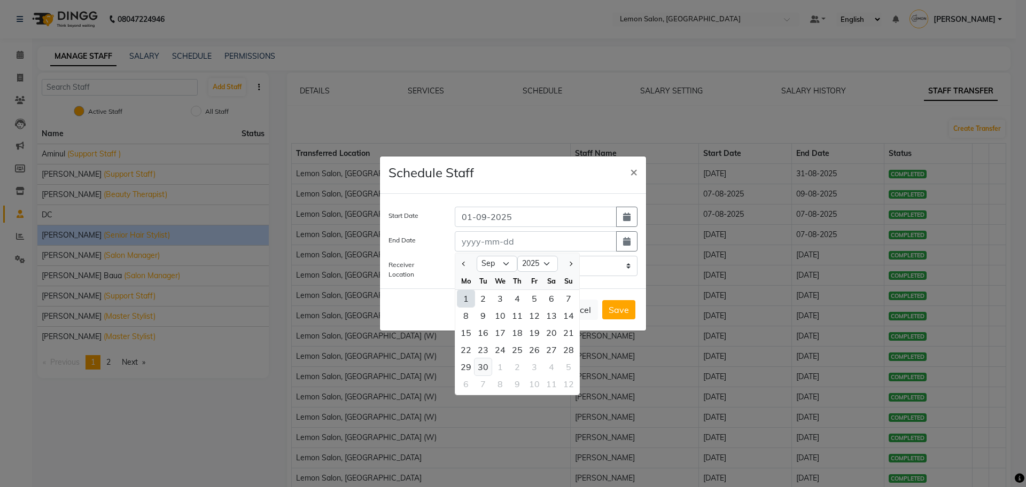
click at [487, 365] on div "30" at bounding box center [482, 366] width 17 height 17
type input "[DATE]"
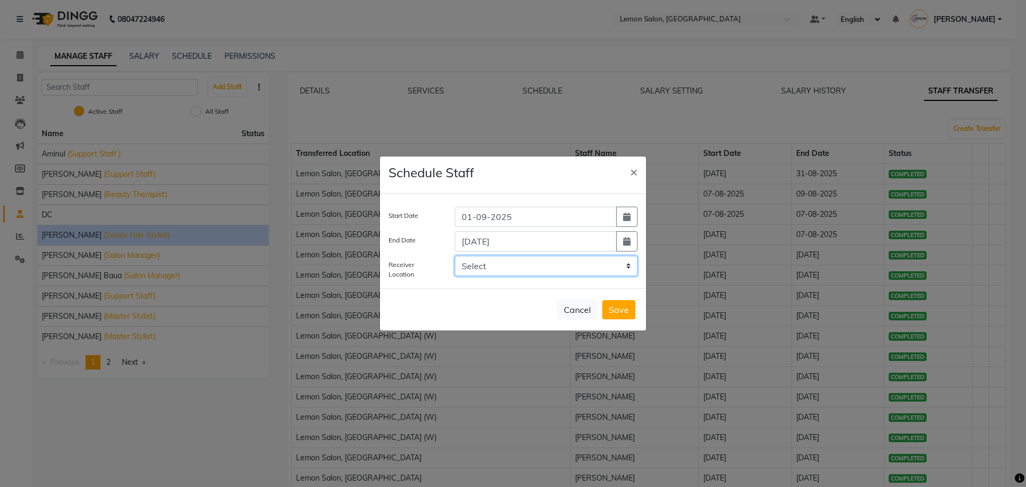
click at [557, 260] on select "Select LEMON SALON, Lokhandwala Lemon Salon, Seven Bunglow Lemon Salon, Bandra …" at bounding box center [546, 266] width 183 height 20
select select "3565"
click at [455, 256] on select "Select LEMON SALON, Lokhandwala Lemon Salon, Seven Bunglow Lemon Salon, Bandra …" at bounding box center [546, 266] width 183 height 20
click at [617, 312] on button "Save" at bounding box center [618, 309] width 33 height 19
select select
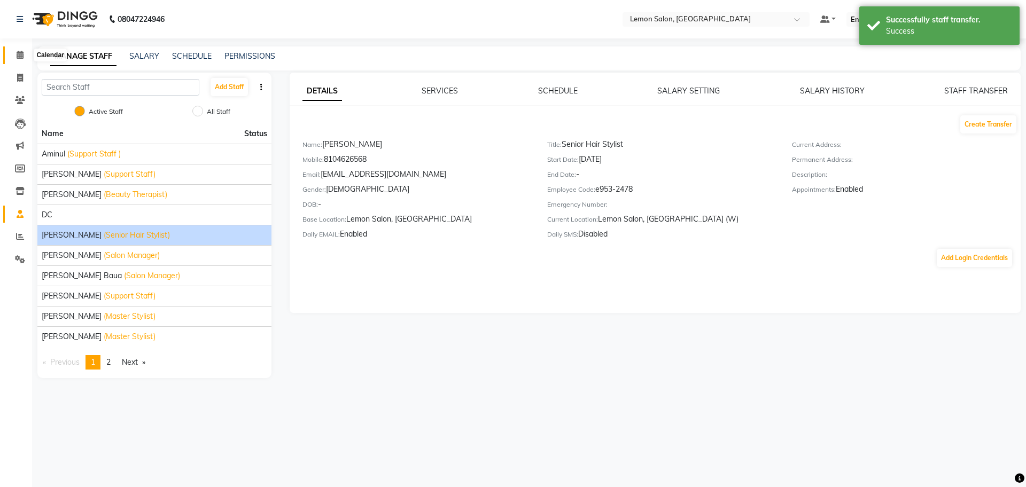
click at [17, 54] on icon at bounding box center [20, 55] width 7 height 8
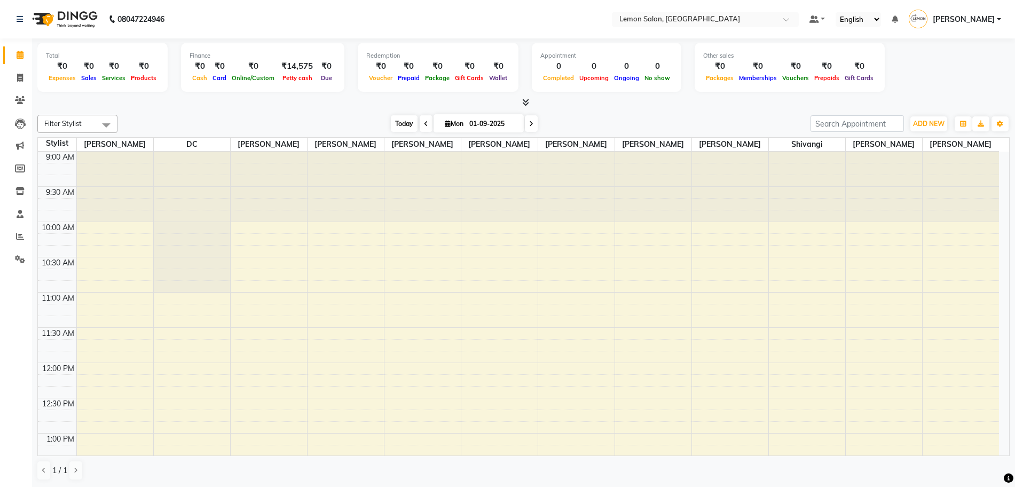
click at [391, 128] on span "Today" at bounding box center [404, 123] width 27 height 17
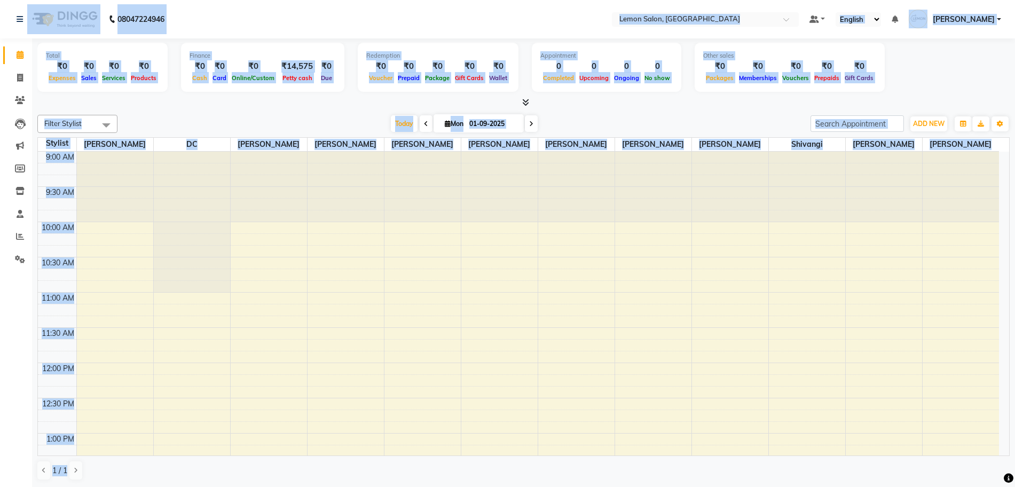
scroll to position [1, 0]
drag, startPoint x: 0, startPoint y: 14, endPoint x: 1025, endPoint y: 518, distance: 1142.1
click at [1015, 487] on html "08047224946 Select Location × [GEOGRAPHIC_DATA], Malad Default Panel My Panel E…" at bounding box center [507, 242] width 1015 height 487
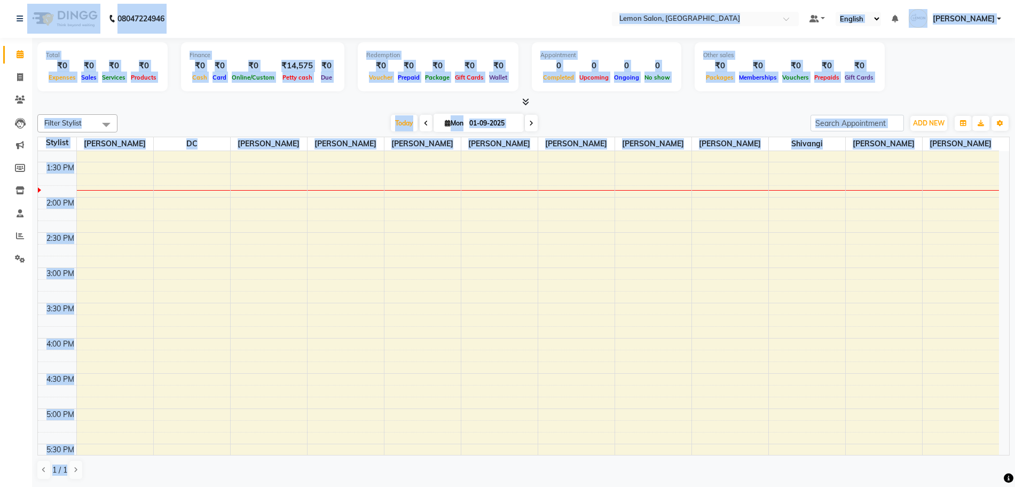
scroll to position [0, 0]
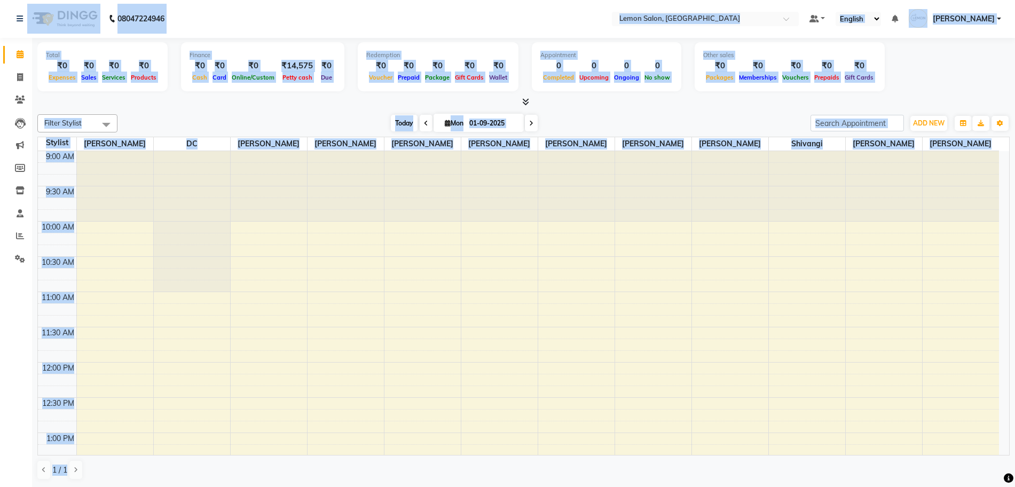
click at [398, 116] on span "Today" at bounding box center [404, 123] width 27 height 17
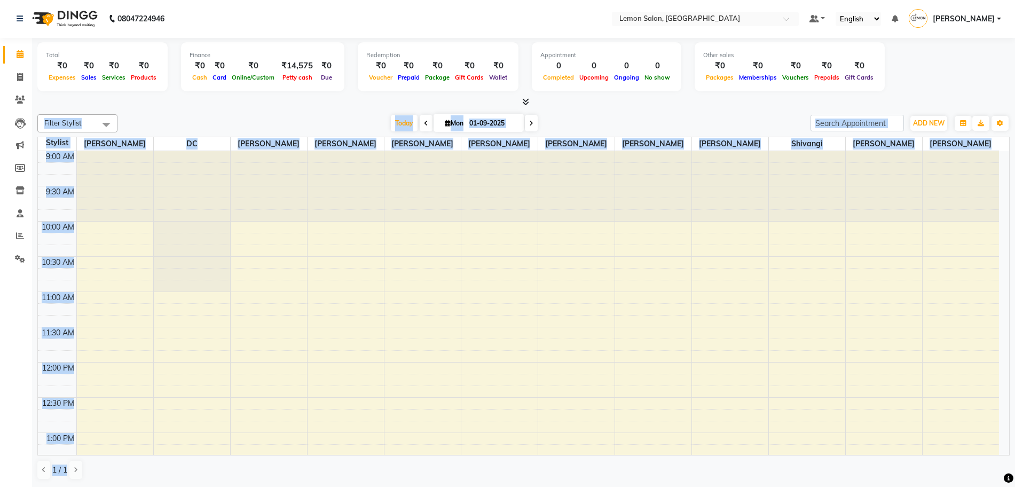
drag, startPoint x: 37, startPoint y: 111, endPoint x: 251, endPoint y: 518, distance: 459.4
click at [251, 487] on html "08047224946 Select Location × [GEOGRAPHIC_DATA], Malad Default Panel My Panel E…" at bounding box center [507, 242] width 1015 height 487
click at [405, 129] on span "Today" at bounding box center [404, 123] width 27 height 17
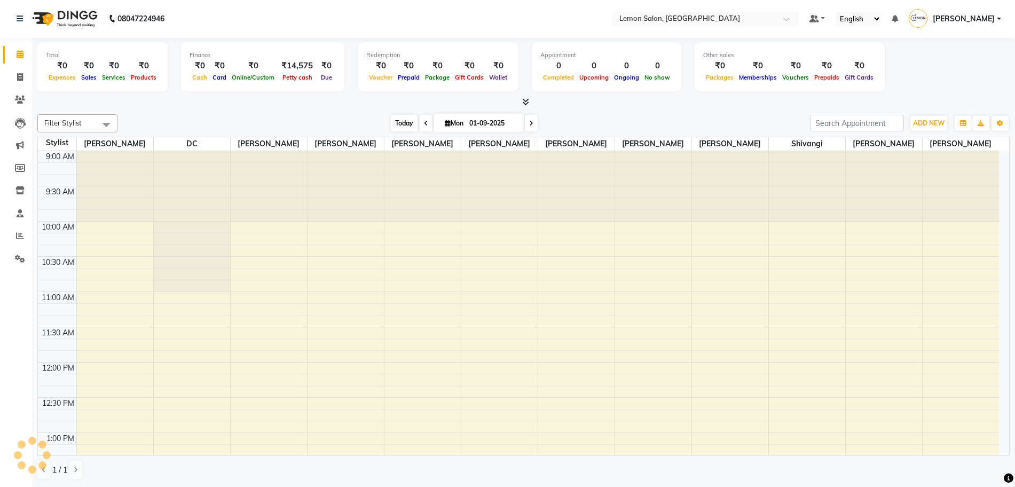
scroll to position [283, 0]
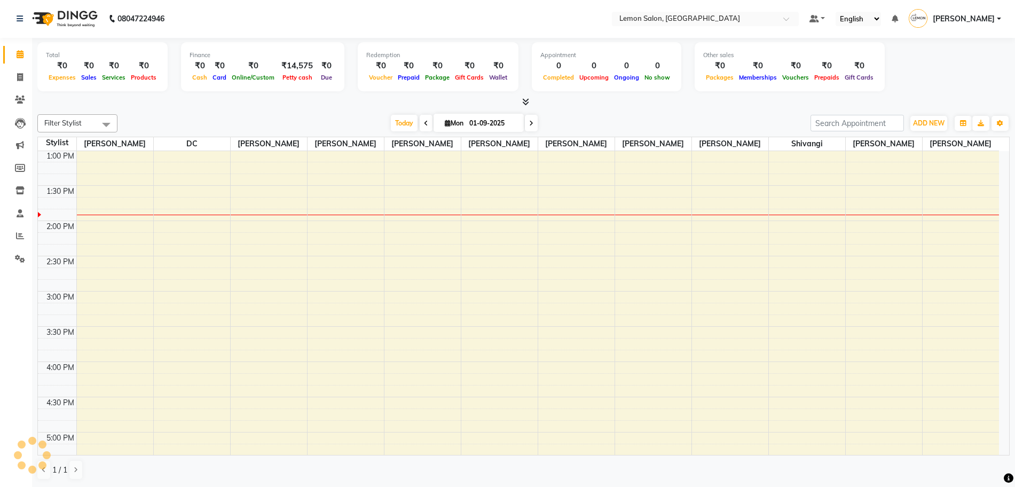
click at [370, 118] on div "[DATE] [DATE]" at bounding box center [464, 123] width 683 height 16
click at [17, 58] on icon at bounding box center [20, 55] width 7 height 8
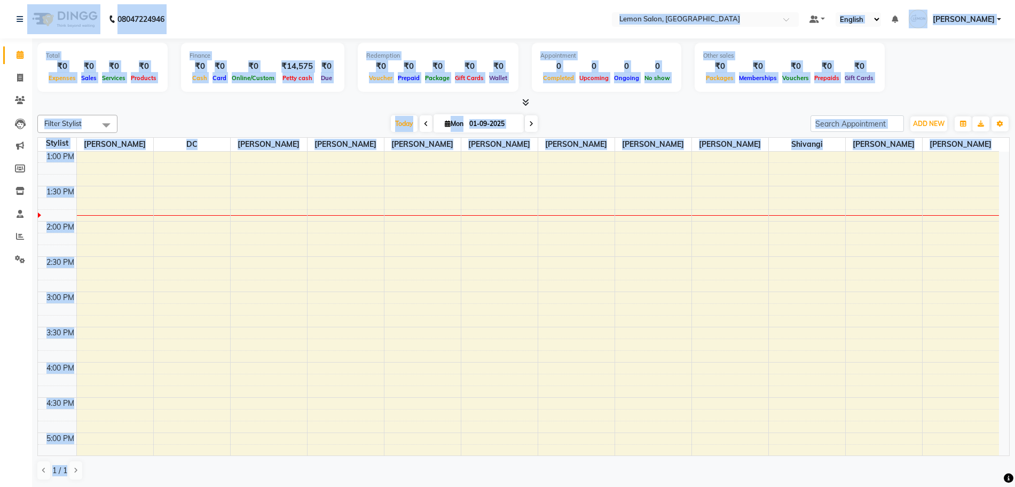
scroll to position [1, 0]
drag, startPoint x: 3, startPoint y: 8, endPoint x: 346, endPoint y: 518, distance: 614.6
click at [346, 487] on html "08047224946 Select Location × [GEOGRAPHIC_DATA], Malad Default Panel My Panel E…" at bounding box center [507, 242] width 1015 height 487
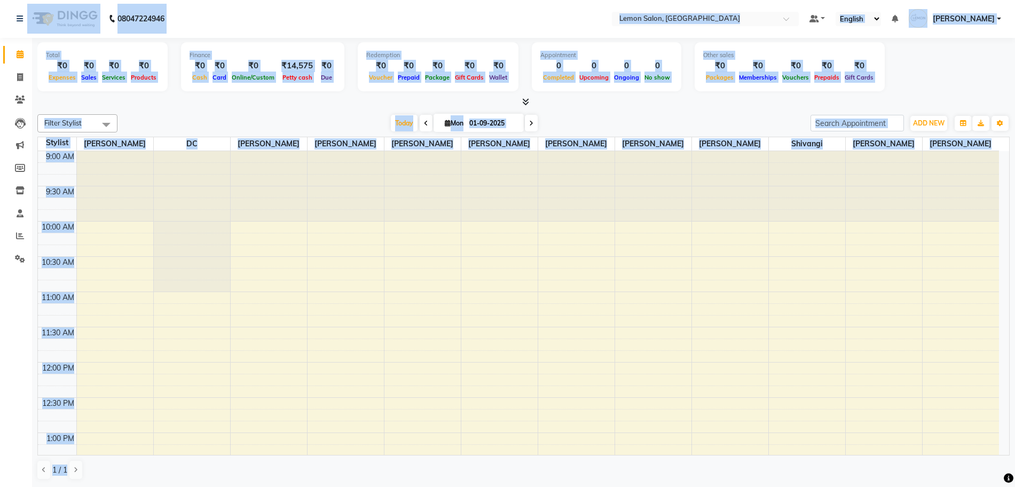
scroll to position [0, 0]
click at [151, 121] on div "[DATE] [DATE]" at bounding box center [464, 124] width 683 height 16
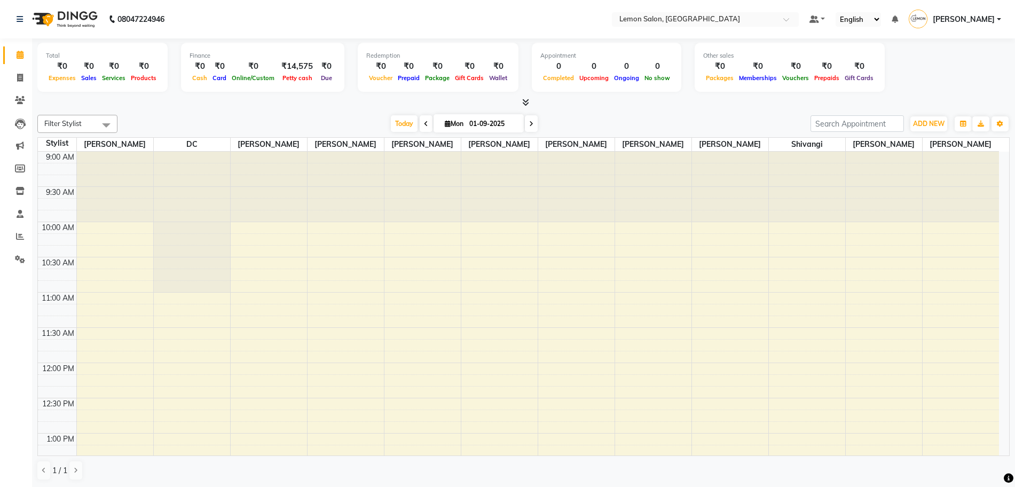
click at [80, 122] on span "Filter Stylist" at bounding box center [62, 123] width 37 height 9
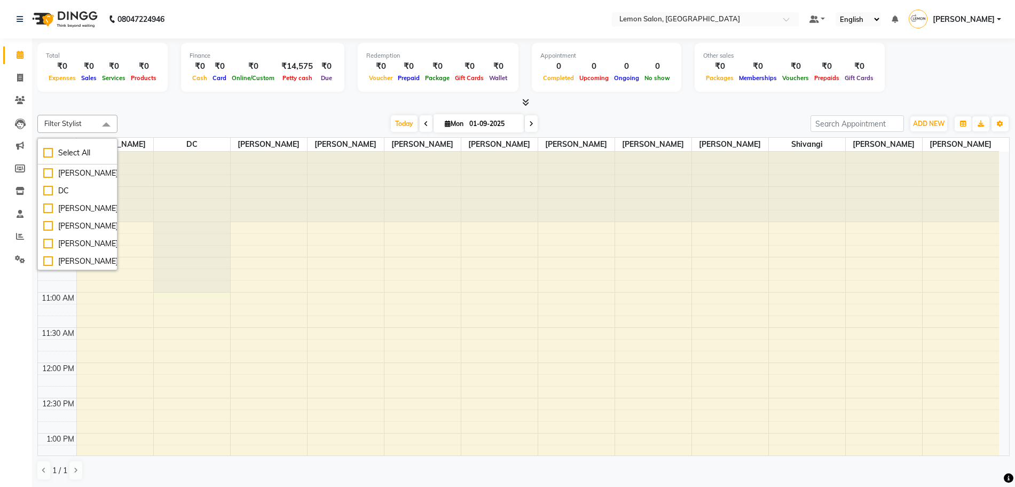
click at [98, 120] on span at bounding box center [106, 125] width 21 height 20
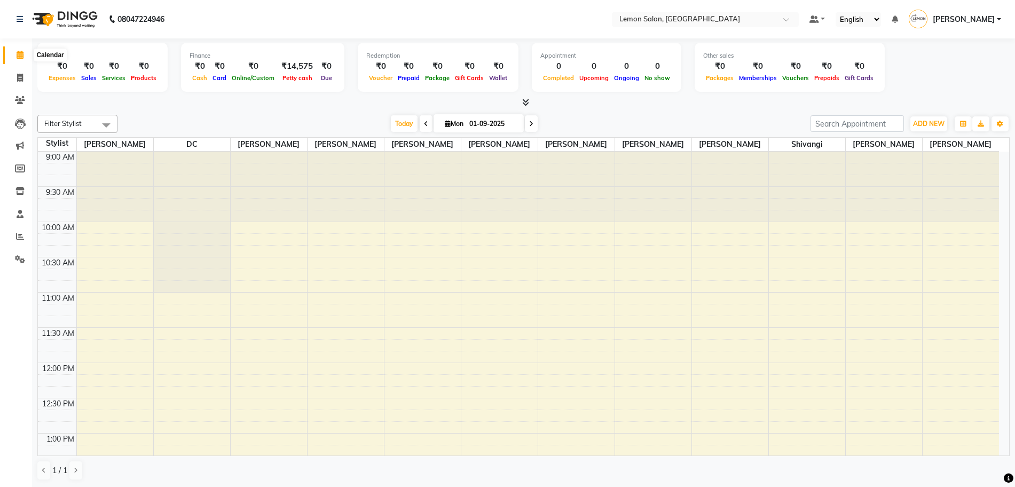
click at [17, 51] on icon at bounding box center [20, 55] width 7 height 8
click at [204, 119] on div "[DATE] [DATE]" at bounding box center [464, 124] width 683 height 16
click at [410, 127] on span "Today" at bounding box center [404, 123] width 27 height 17
click at [398, 121] on span "Today" at bounding box center [404, 123] width 27 height 17
